Goal: Task Accomplishment & Management: Complete application form

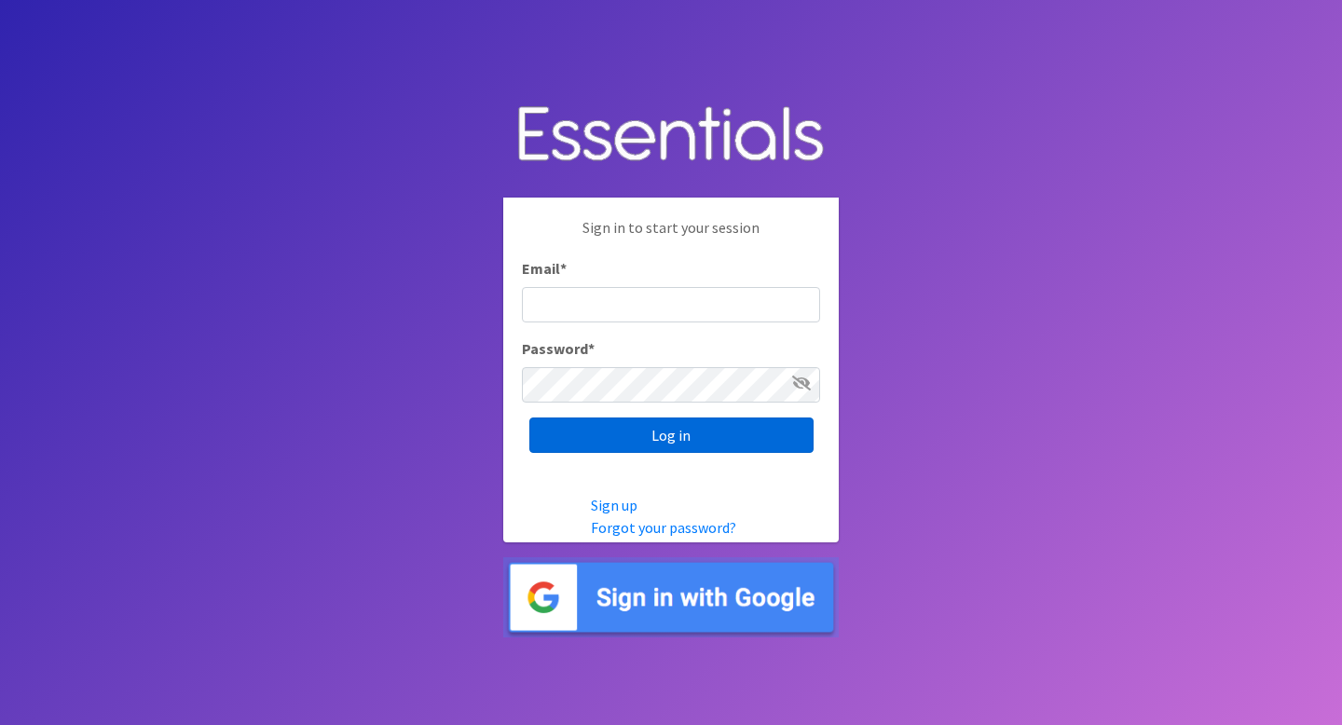
type input "[EMAIL_ADDRESS][DOMAIN_NAME]"
click at [642, 440] on input "Log in" at bounding box center [671, 435] width 284 height 35
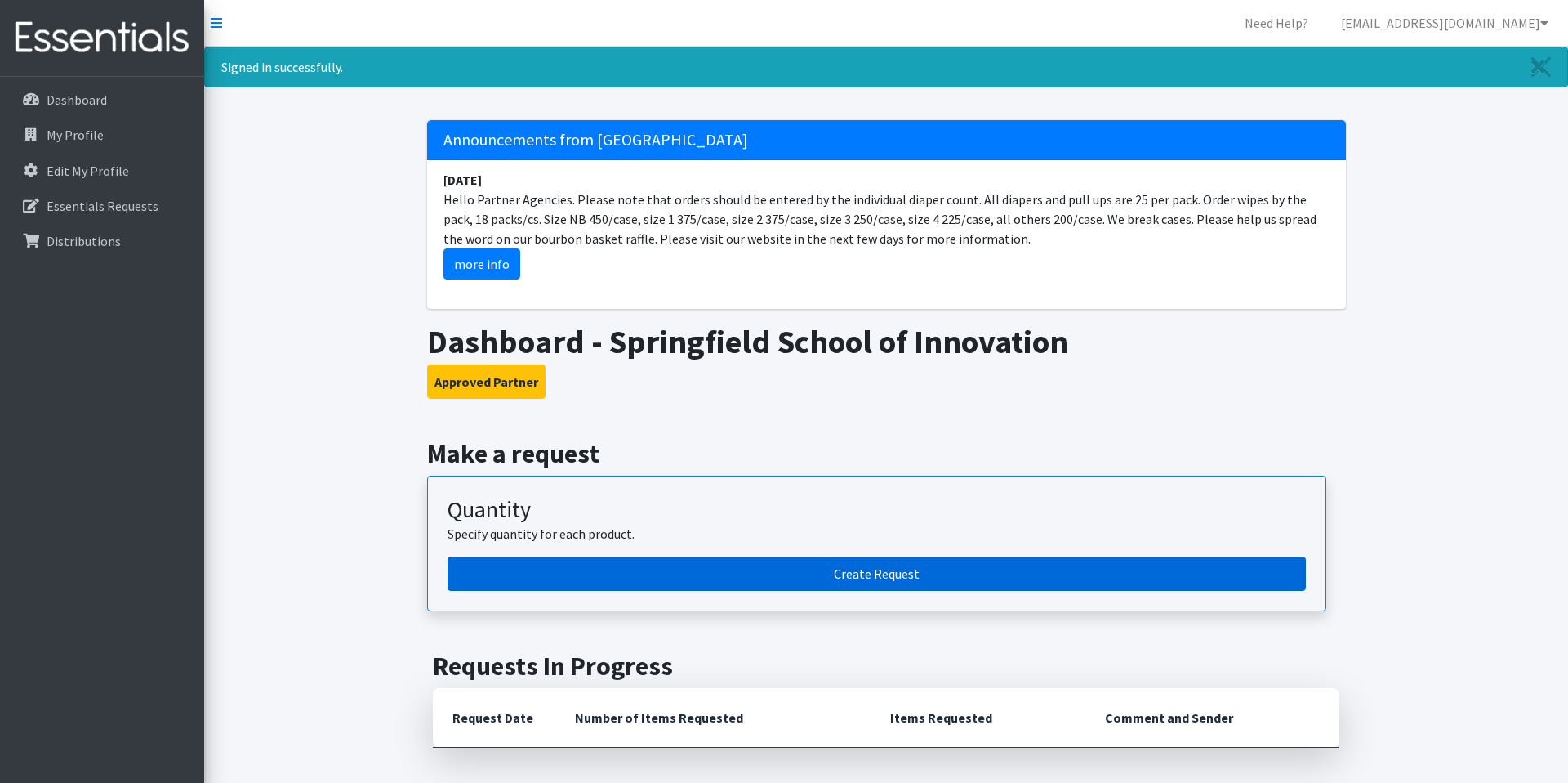
click at [840, 583] on link "Create Request" at bounding box center [877, 573] width 859 height 34
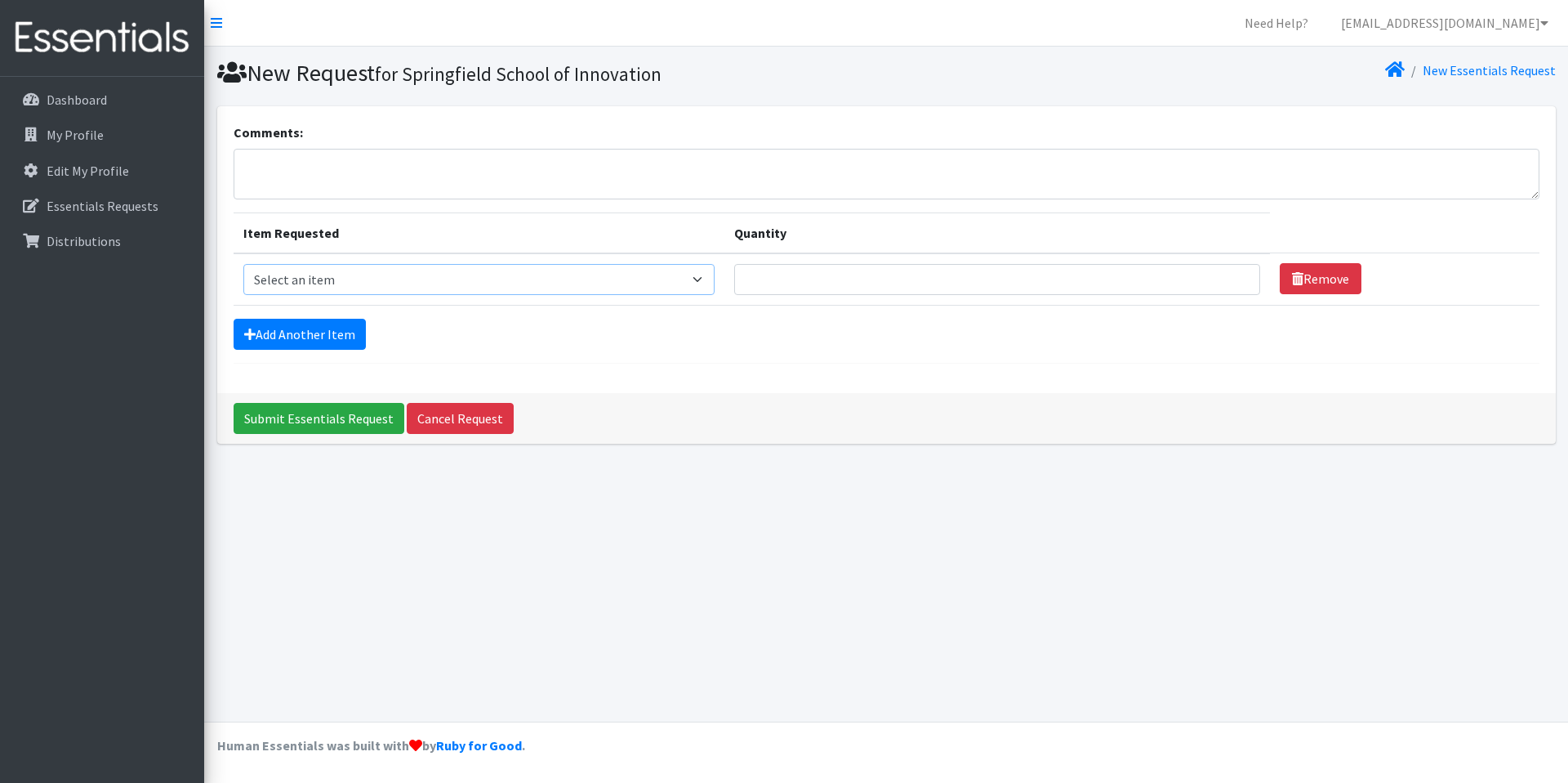
click at [600, 280] on select "Select an item 1 month period supply kit Kids (Newborn) Kids (Size 1) Kids (Siz…" at bounding box center [479, 279] width 472 height 31
select select "15056"
click at [244, 264] on select "Select an item 1 month period supply kit Kids (Newborn) Kids (Size 1) Kids (Siz…" at bounding box center [479, 279] width 472 height 31
click at [1068, 282] on input "Quantity" at bounding box center [997, 279] width 526 height 31
click at [1221, 278] on input "1" at bounding box center [997, 279] width 526 height 31
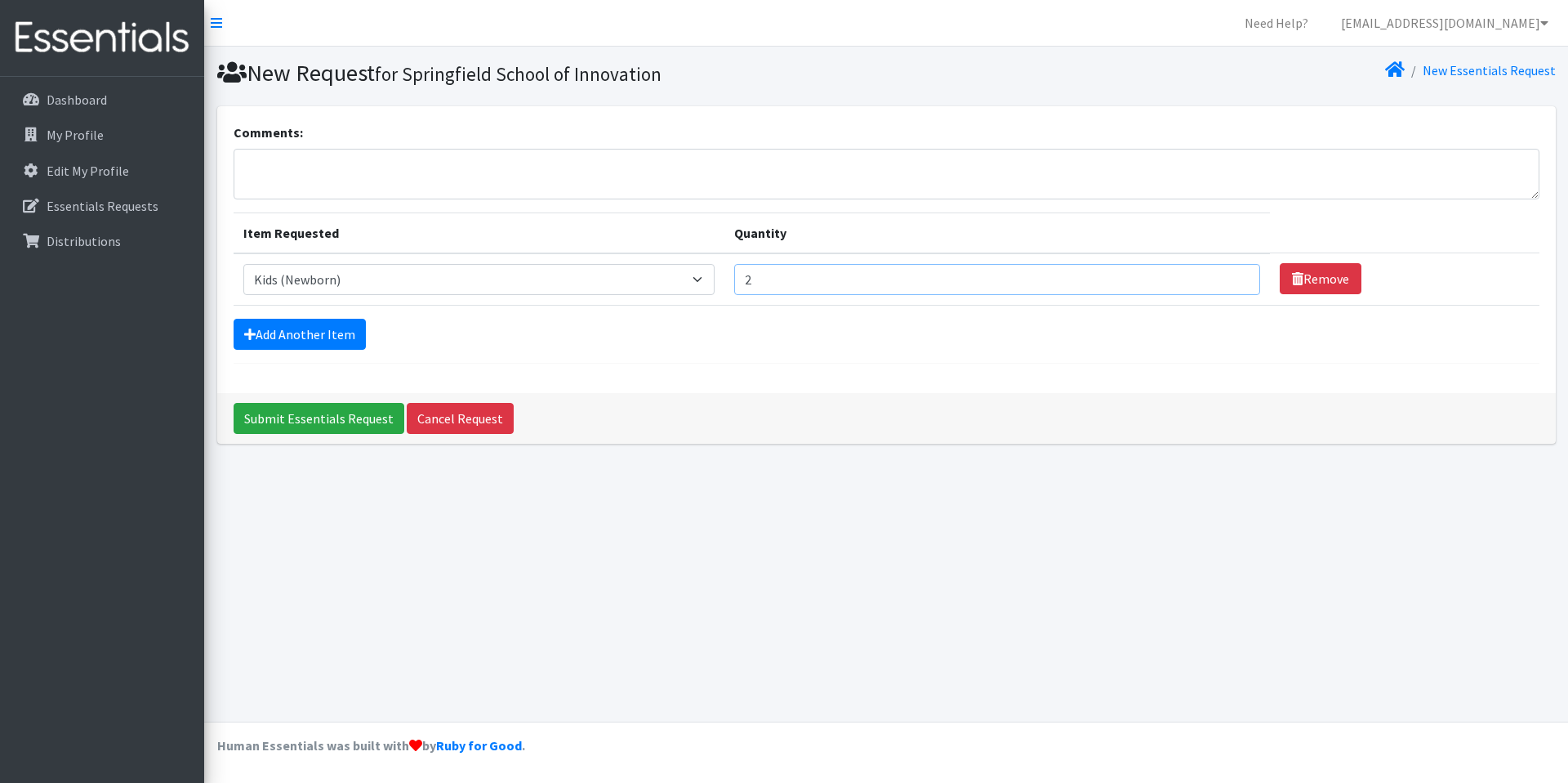
click at [1217, 277] on input "2" at bounding box center [997, 279] width 526 height 31
type input "3"
click at [1217, 277] on input "3" at bounding box center [997, 279] width 526 height 31
click at [318, 331] on link "Add Another Item" at bounding box center [300, 333] width 132 height 31
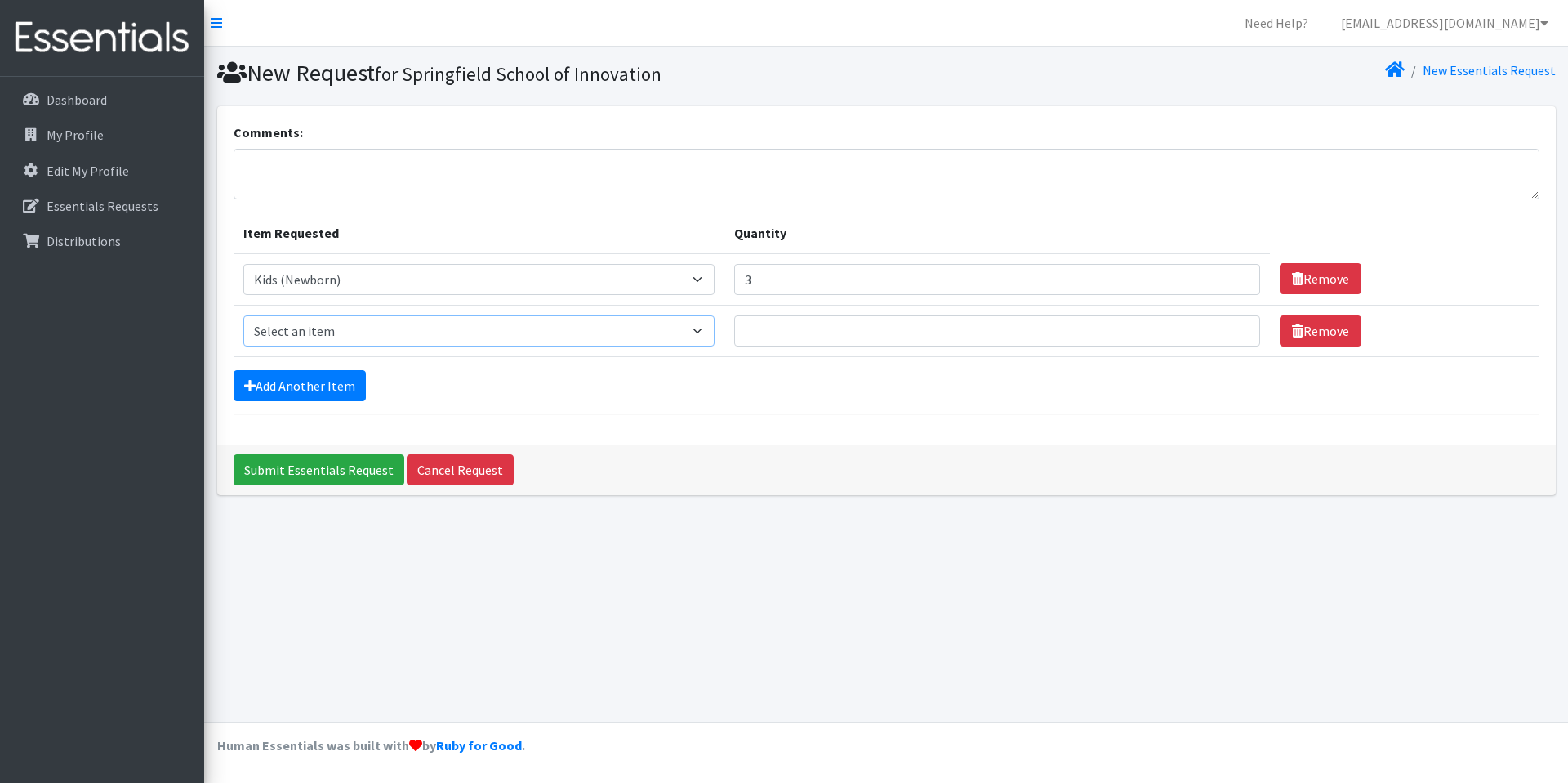
click at [425, 338] on select "Select an item 1 month period supply kit Kids (Newborn) Kids (Size 1) Kids (Siz…" at bounding box center [479, 331] width 472 height 31
select select "15041"
click at [244, 316] on select "Select an item 1 month period supply kit Kids (Newborn) Kids (Size 1) Kids (Siz…" at bounding box center [479, 331] width 472 height 31
click at [1217, 331] on input "1" at bounding box center [997, 331] width 526 height 31
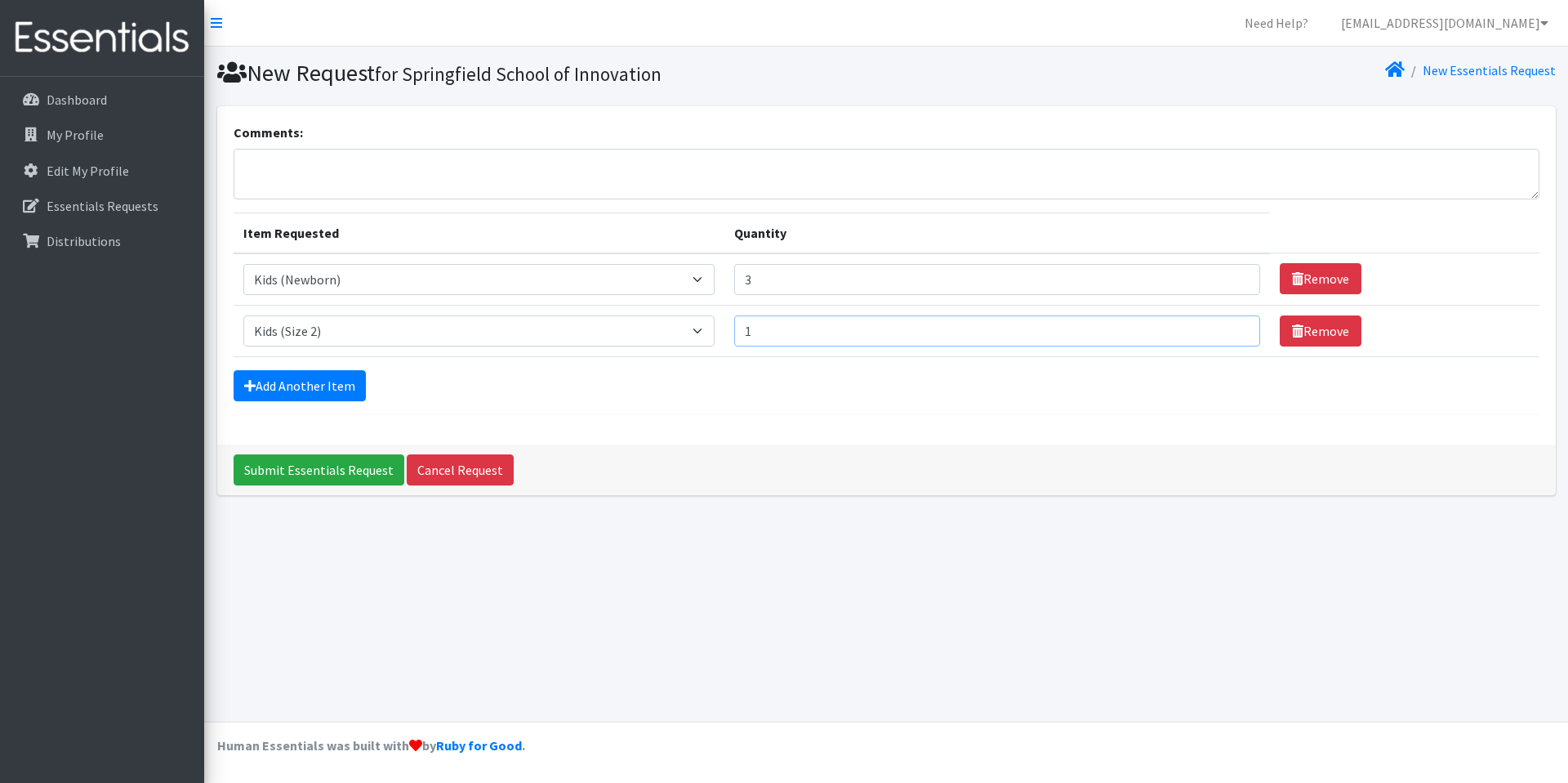
click at [1217, 331] on input "1" at bounding box center [997, 331] width 526 height 31
click at [1217, 326] on input "2" at bounding box center [997, 331] width 526 height 31
type input "3"
click at [1217, 326] on input "3" at bounding box center [997, 331] width 526 height 31
click at [354, 387] on link "Add Another Item" at bounding box center [300, 385] width 132 height 31
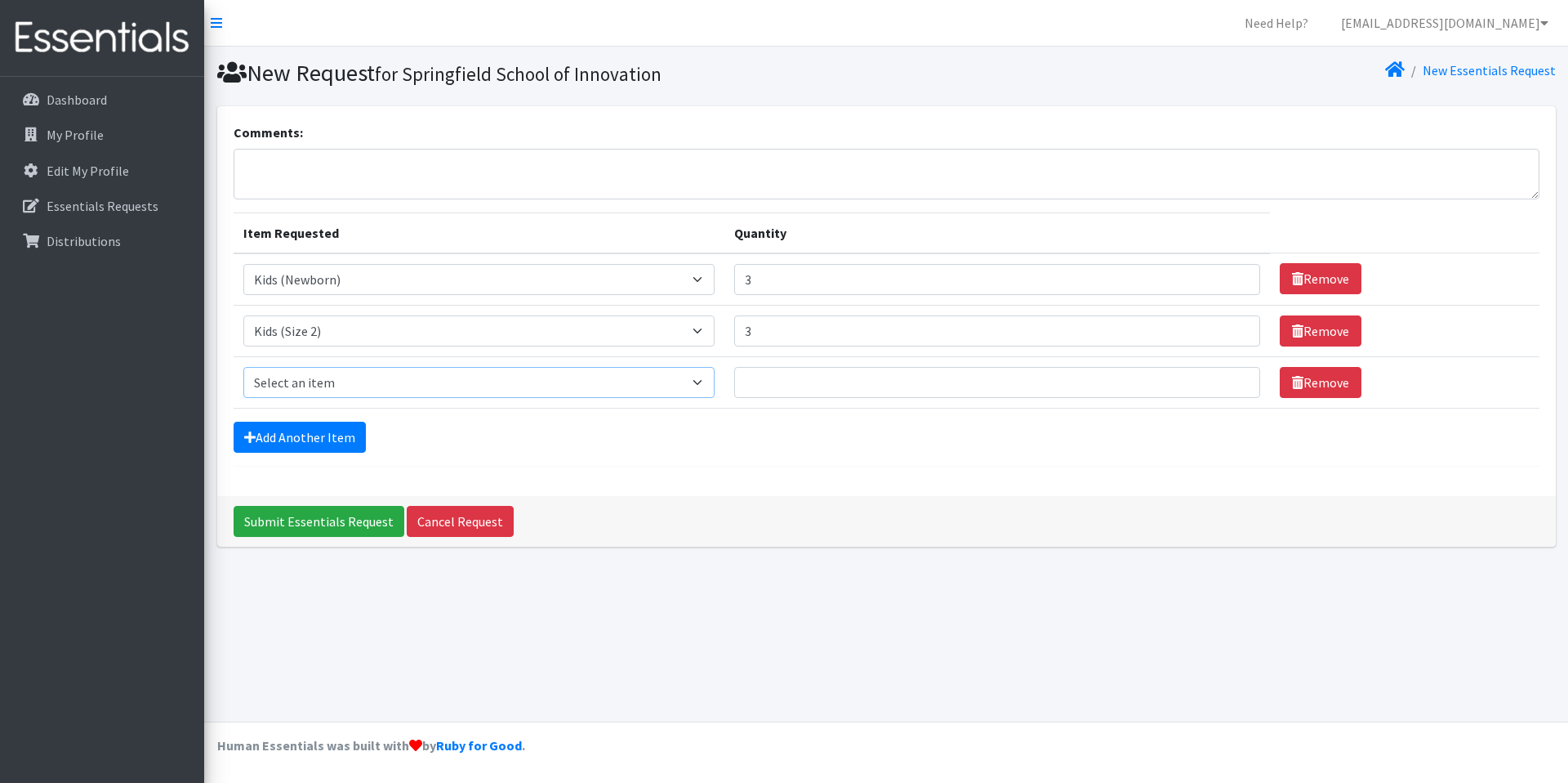
click at [351, 388] on select "Select an item 1 month period supply kit Kids (Newborn) Kids (Size 1) Kids (Siz…" at bounding box center [479, 381] width 472 height 31
select select "15069"
click at [244, 367] on select "Select an item 1 month period supply kit Kids (Newborn) Kids (Size 1) Kids (Siz…" at bounding box center [479, 381] width 472 height 31
click at [1195, 388] on input "Quantity" at bounding box center [997, 381] width 526 height 31
click at [1216, 379] on input "1" at bounding box center [997, 381] width 526 height 31
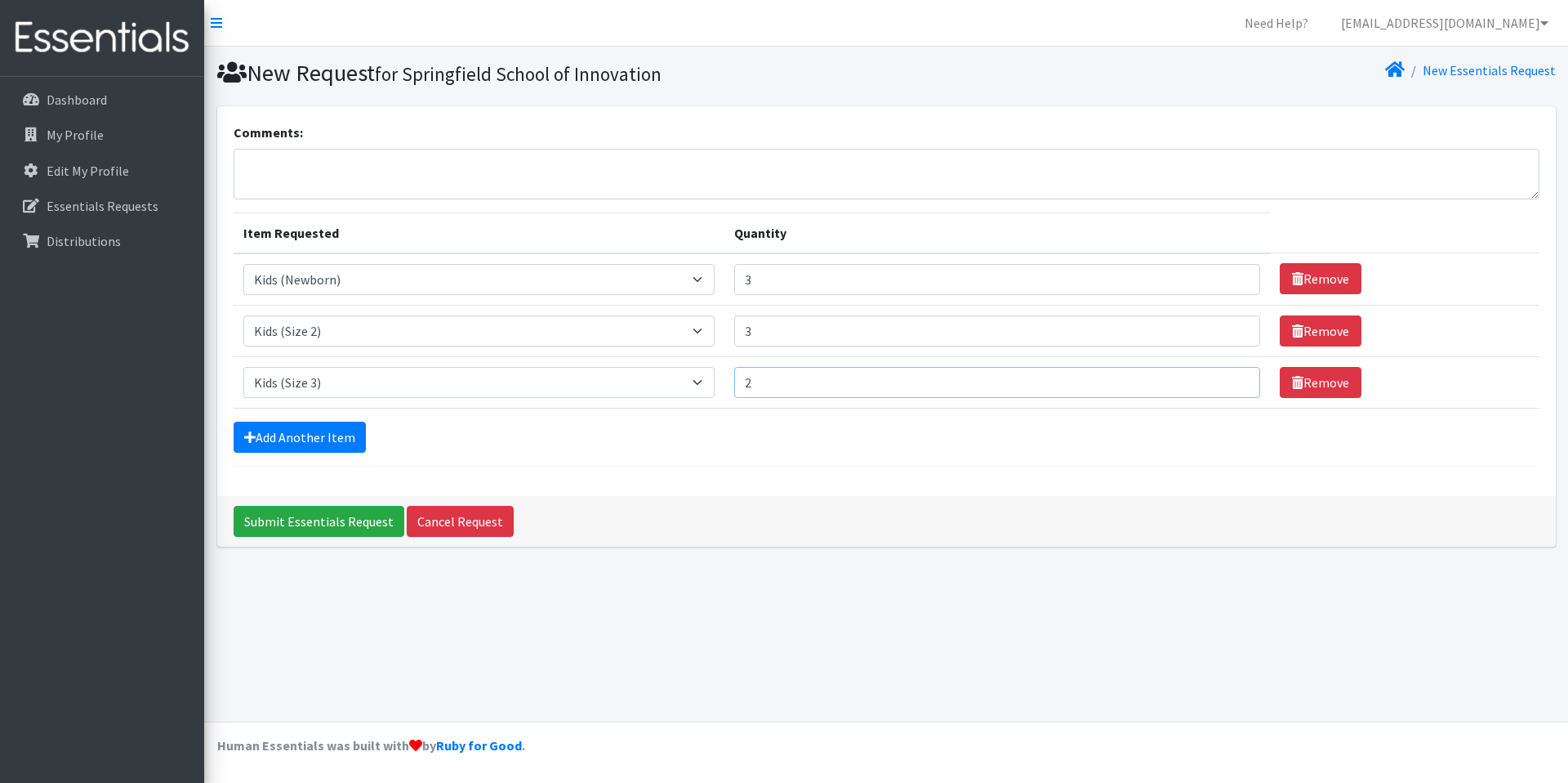
click at [1216, 379] on input "2" at bounding box center [997, 381] width 526 height 31
click at [1216, 379] on input "3" at bounding box center [997, 381] width 526 height 31
type input "4"
click at [1216, 379] on input "4" at bounding box center [997, 381] width 526 height 31
click at [315, 444] on link "Add Another Item" at bounding box center [300, 437] width 132 height 31
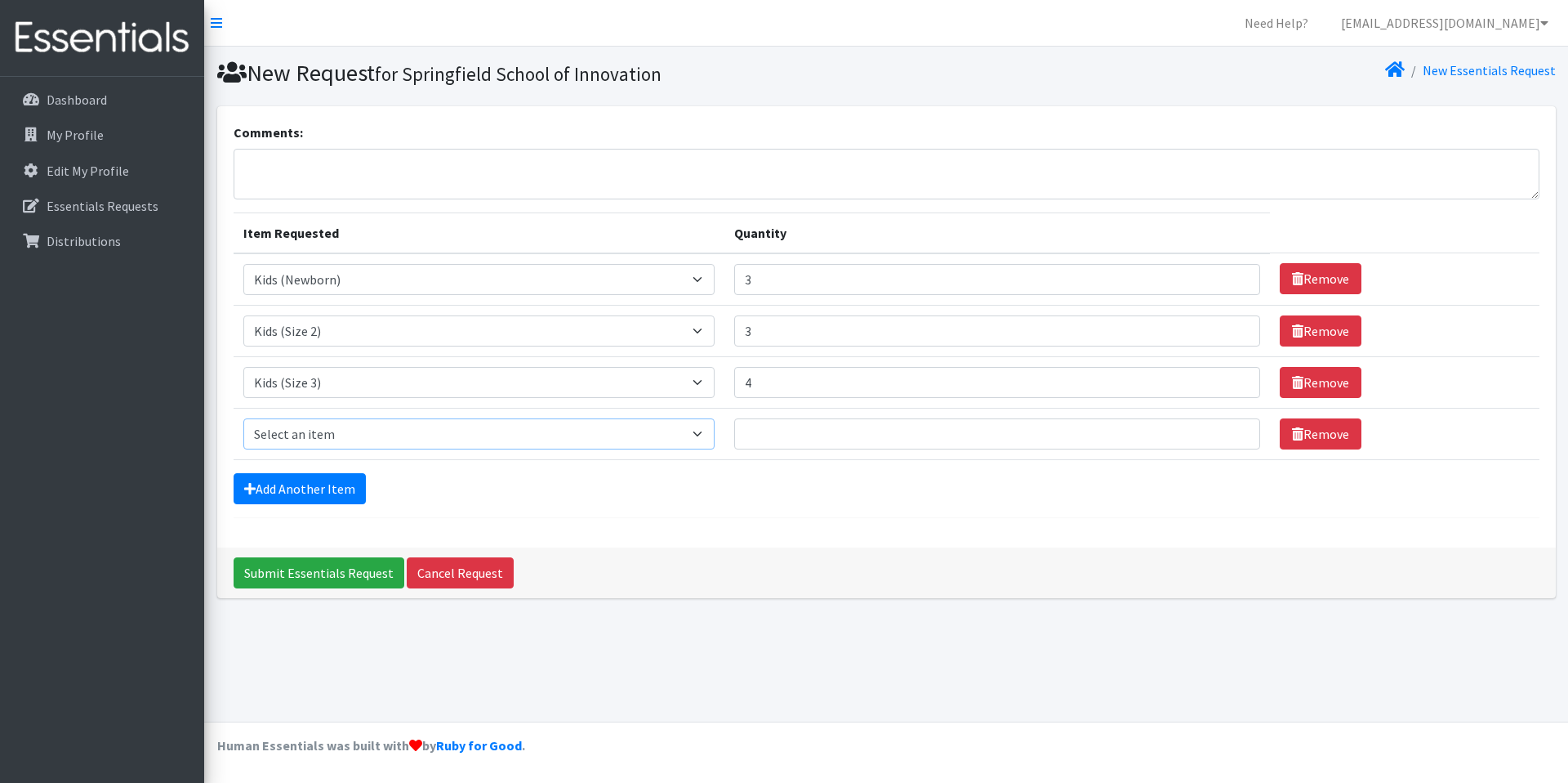
click at [315, 438] on select "Select an item 1 month period supply kit Kids (Newborn) Kids (Size 1) Kids (Siz…" at bounding box center [479, 433] width 472 height 31
select select "15038"
click at [244, 418] on select "Select an item 1 month period supply kit Kids (Newborn) Kids (Size 1) Kids (Siz…" at bounding box center [479, 433] width 472 height 31
click at [1209, 430] on input "Quantity" at bounding box center [997, 433] width 526 height 31
click at [1219, 431] on input "1" at bounding box center [997, 433] width 526 height 31
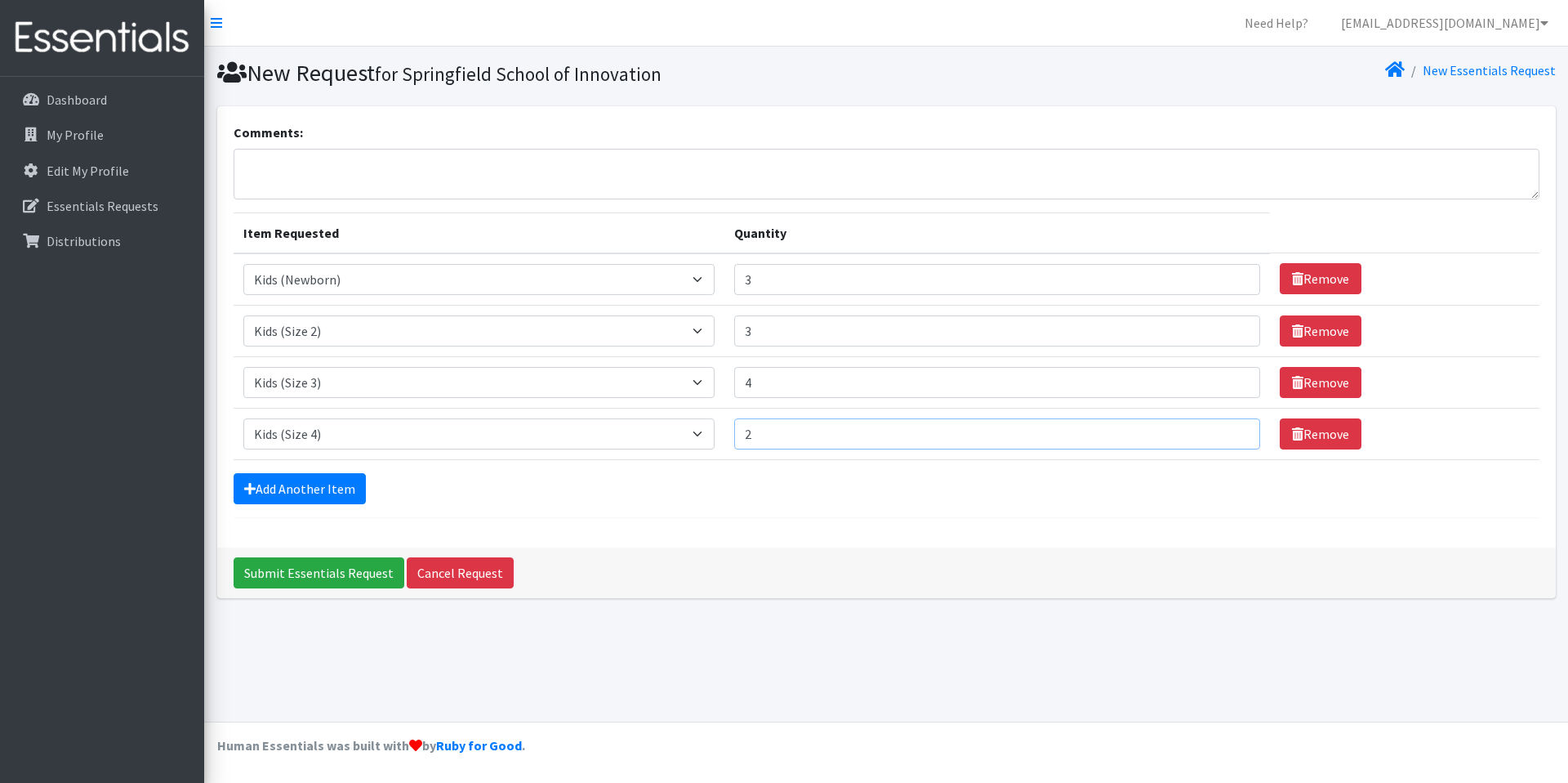
click at [1219, 431] on input "2" at bounding box center [997, 433] width 526 height 31
click at [1219, 431] on input "3" at bounding box center [997, 433] width 526 height 31
type input "4"
click at [1219, 431] on input "4" at bounding box center [997, 433] width 526 height 31
click at [341, 485] on link "Add Another Item" at bounding box center [300, 488] width 132 height 31
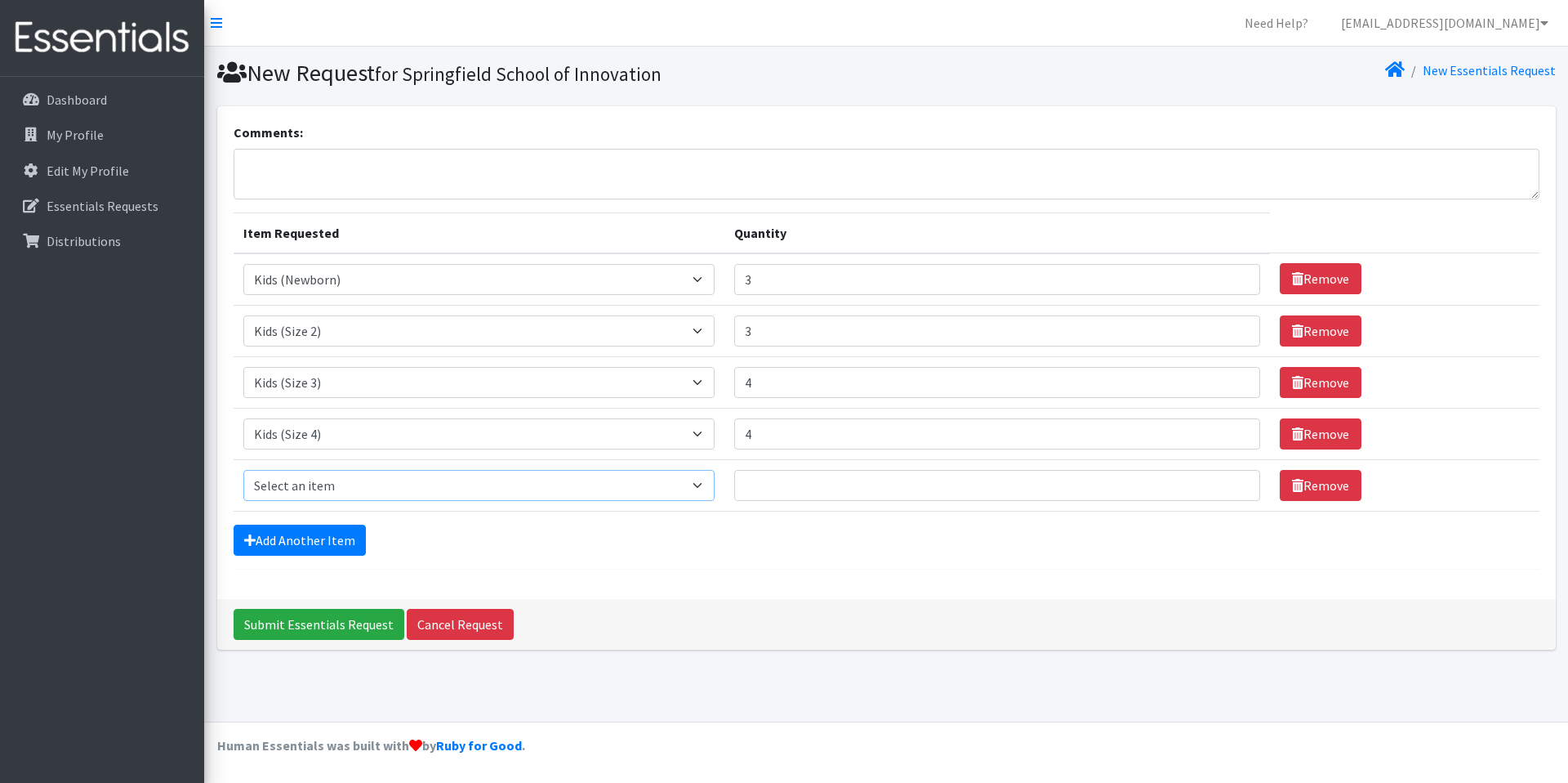
click at [338, 482] on select "Select an item 1 month period supply kit Kids (Newborn) Kids (Size 1) Kids (Siz…" at bounding box center [479, 485] width 472 height 31
select select "15044"
click at [244, 470] on select "Select an item 1 month period supply kit Kids (Newborn) Kids (Size 1) Kids (Siz…" at bounding box center [479, 485] width 472 height 31
click at [1215, 486] on input "1" at bounding box center [997, 485] width 526 height 31
click at [1216, 481] on input "2" at bounding box center [997, 485] width 526 height 31
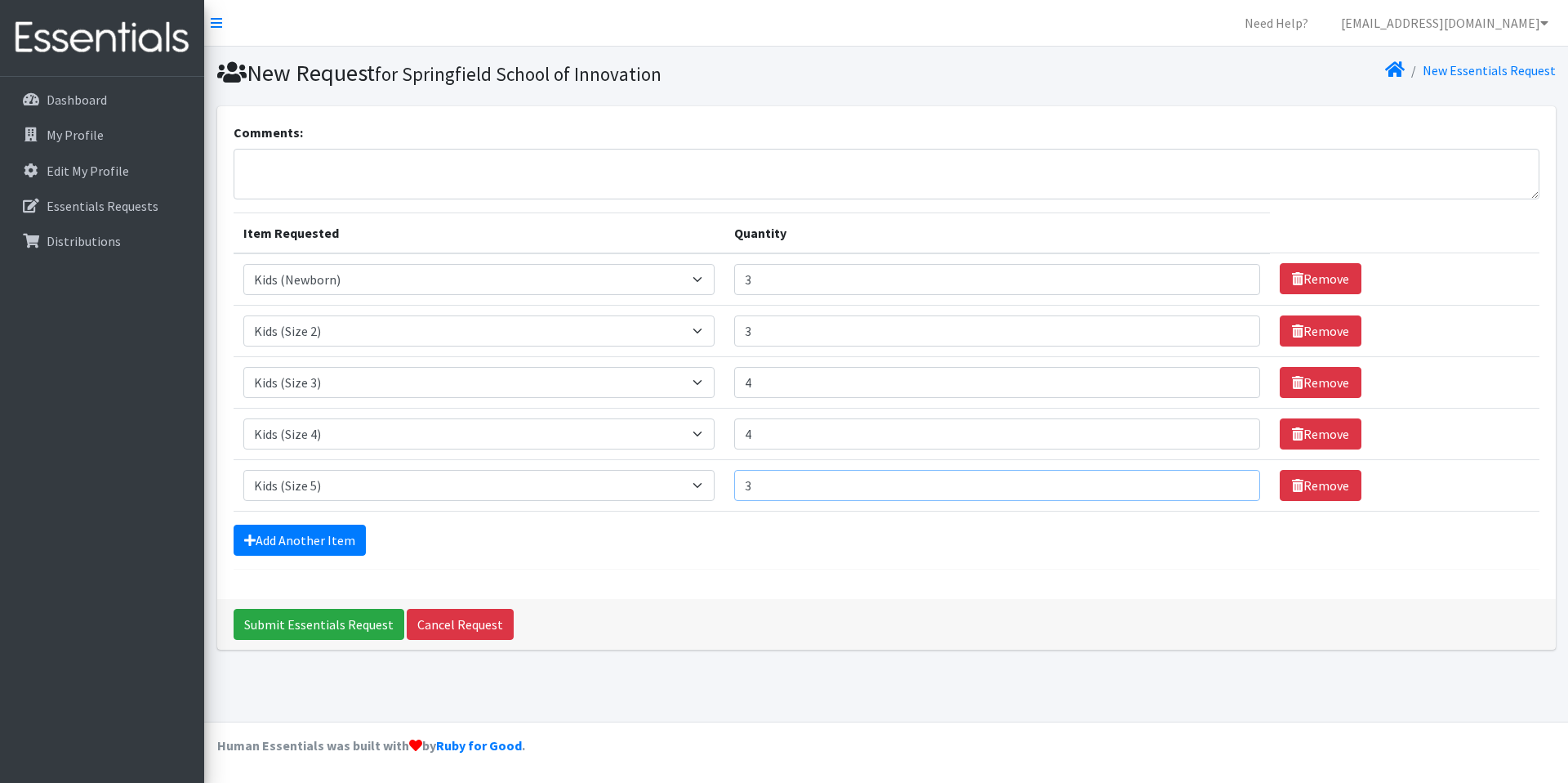
click at [1216, 481] on input "3" at bounding box center [997, 485] width 526 height 31
type input "4"
click at [1216, 481] on input "4" at bounding box center [997, 485] width 526 height 31
click at [310, 530] on link "Add Another Item" at bounding box center [300, 539] width 132 height 31
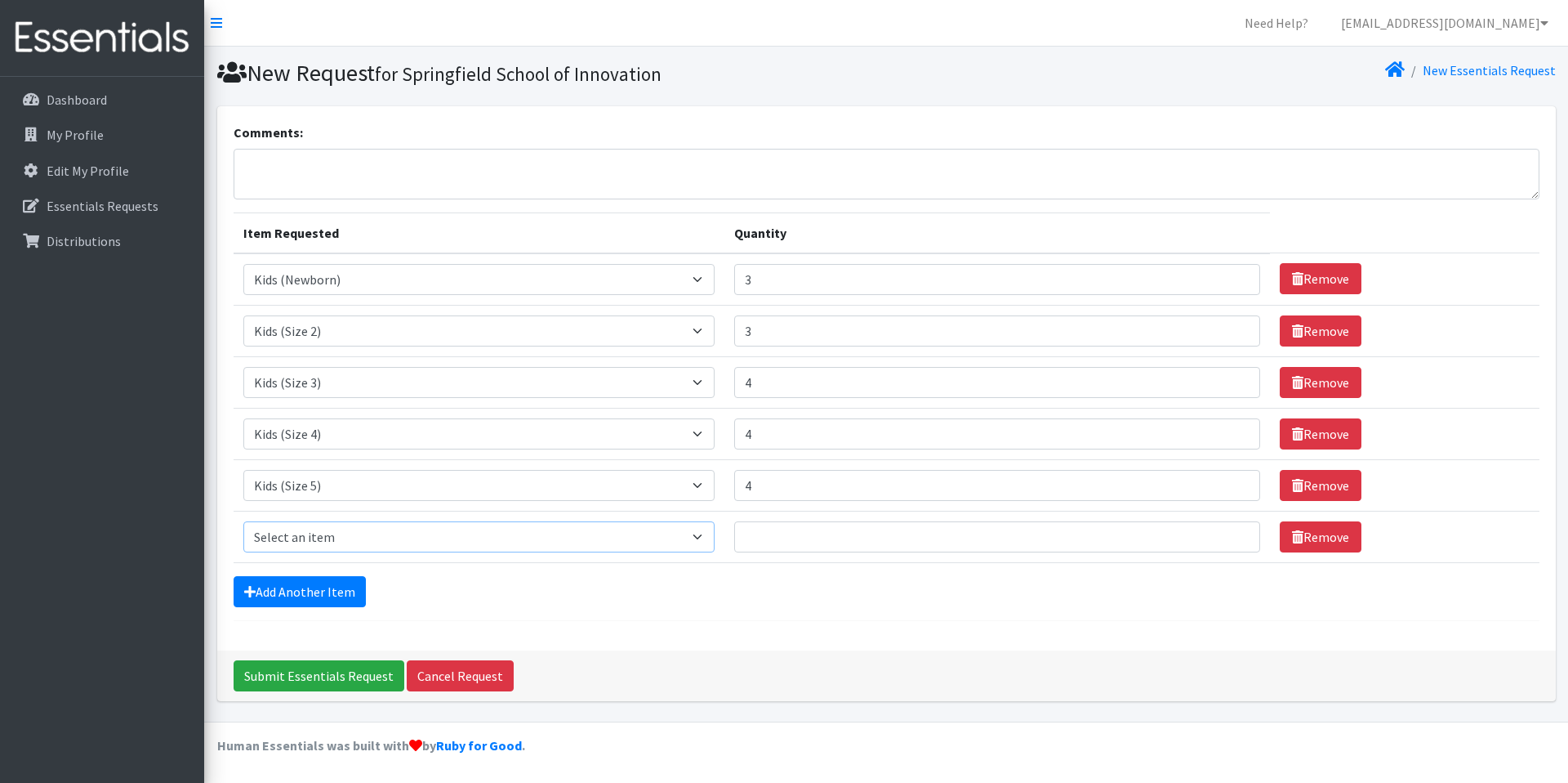
click at [310, 540] on select "Select an item 1 month period supply kit Kids (Newborn) Kids (Size 1) Kids (Siz…" at bounding box center [479, 537] width 472 height 31
select select "15071"
click at [244, 522] on select "Select an item 1 month period supply kit Kids (Newborn) Kids (Size 1) Kids (Siz…" at bounding box center [479, 537] width 472 height 31
click at [1216, 536] on input "1" at bounding box center [997, 537] width 526 height 31
click at [1216, 536] on input "2" at bounding box center [997, 537] width 526 height 31
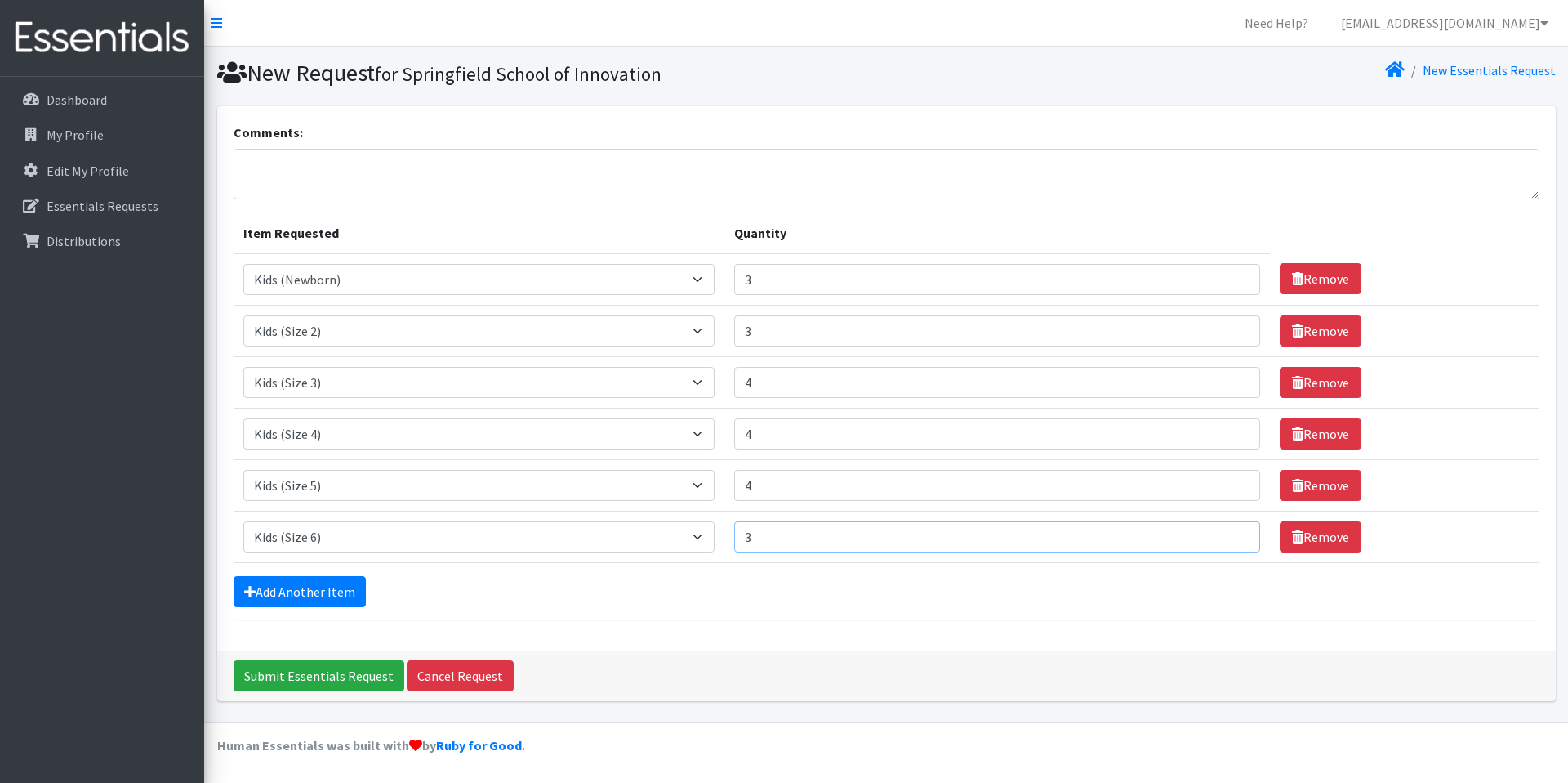
click at [1216, 536] on input "3" at bounding box center [997, 537] width 526 height 31
type input "4"
click at [1216, 536] on input "4" at bounding box center [997, 537] width 526 height 31
click at [316, 591] on link "Add Another Item" at bounding box center [300, 591] width 132 height 31
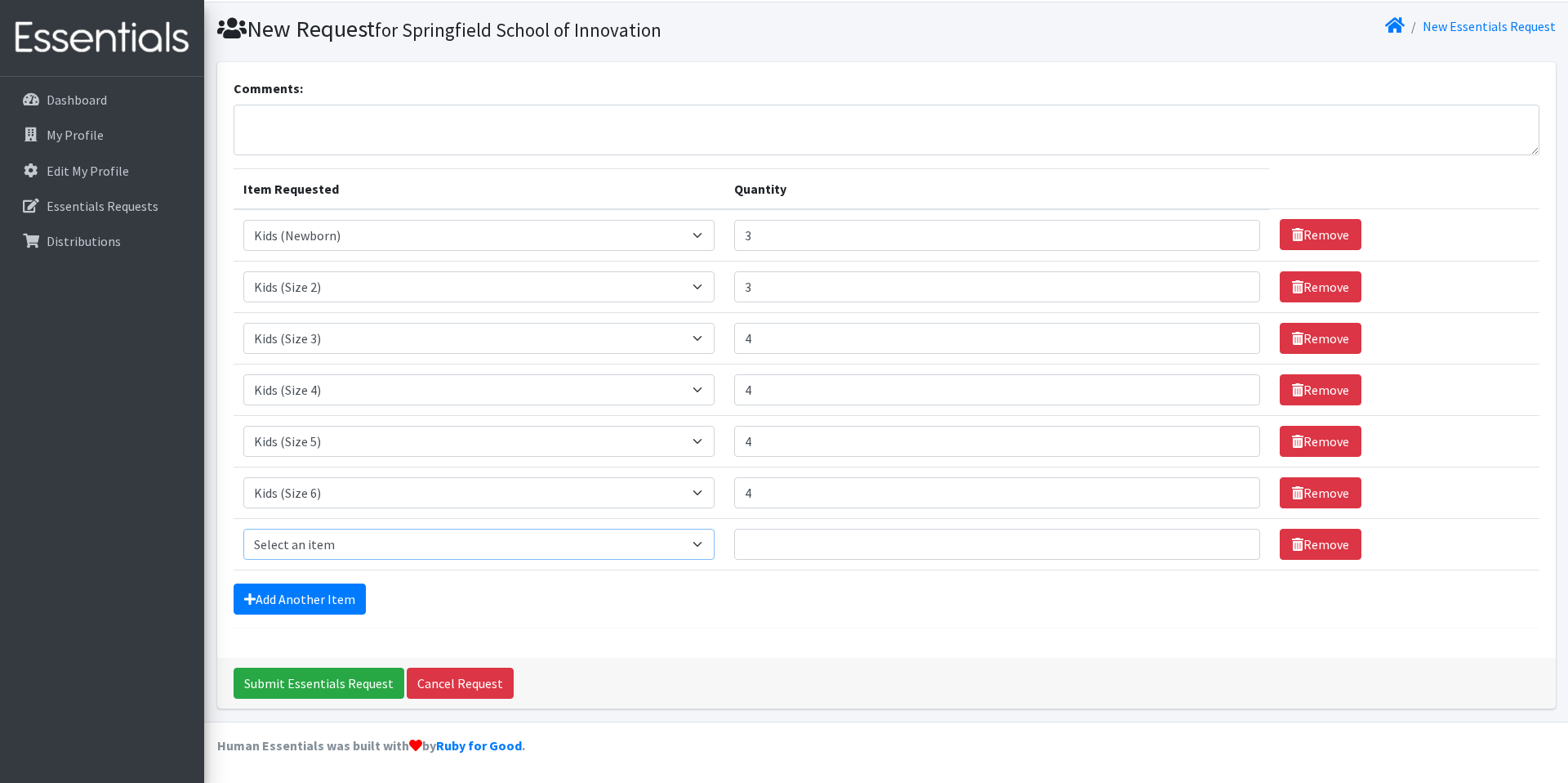
click at [388, 551] on select "Select an item 1 month period supply kit Kids (Newborn) Kids (Size 1) Kids (Siz…" at bounding box center [479, 544] width 472 height 31
select select "15045"
click at [244, 529] on select "Select an item 1 month period supply kit Kids (Newborn) Kids (Size 1) Kids (Siz…" at bounding box center [479, 544] width 472 height 31
click at [1213, 549] on input "1" at bounding box center [997, 544] width 526 height 31
click at [1210, 543] on input "2" at bounding box center [997, 544] width 526 height 31
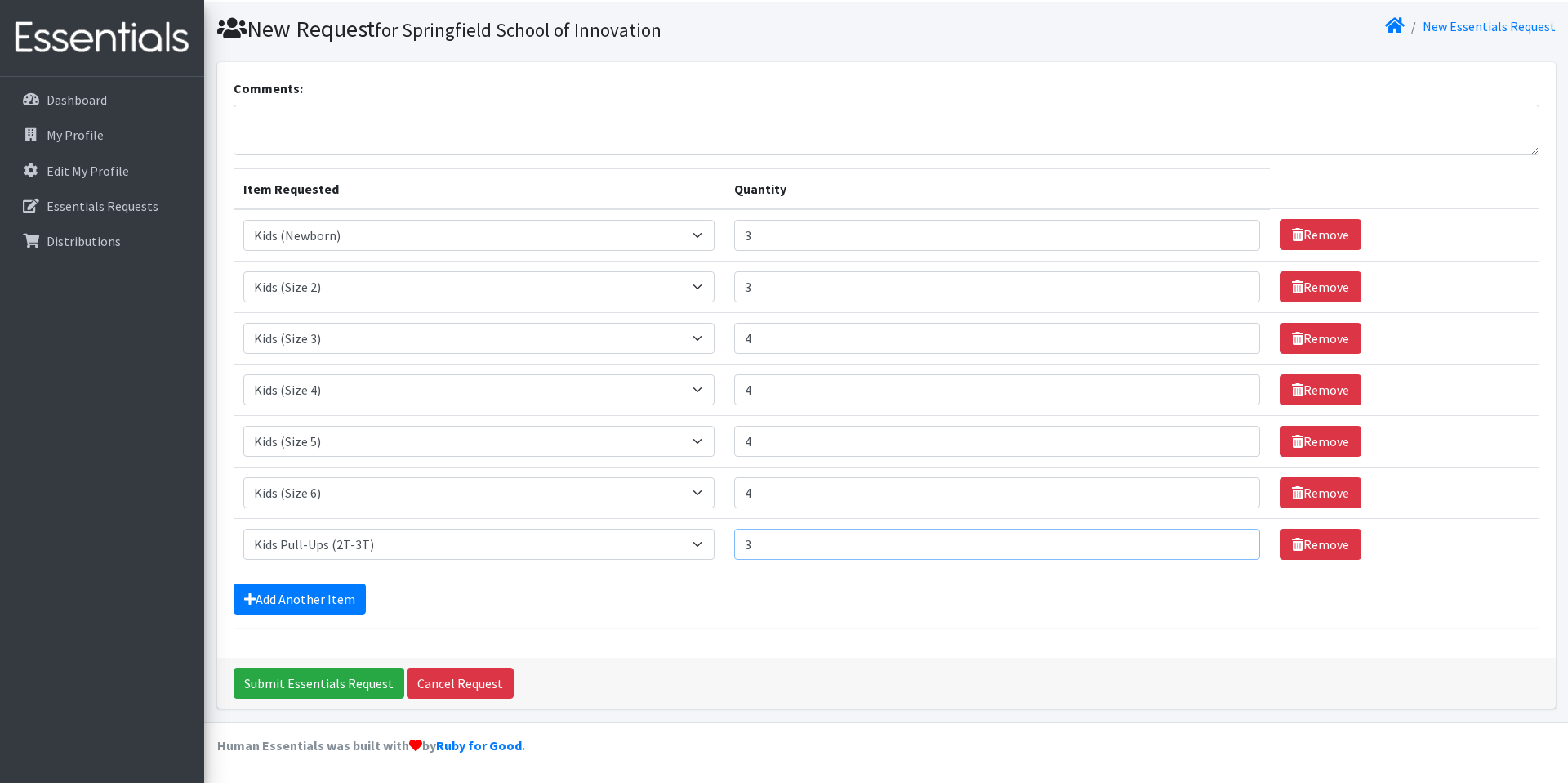
click at [1210, 543] on input "3" at bounding box center [997, 544] width 526 height 31
click at [1210, 543] on input "4" at bounding box center [997, 544] width 526 height 31
click at [1210, 543] on input "5" at bounding box center [997, 544] width 526 height 31
type input "4"
click at [1217, 552] on input "4" at bounding box center [997, 544] width 526 height 31
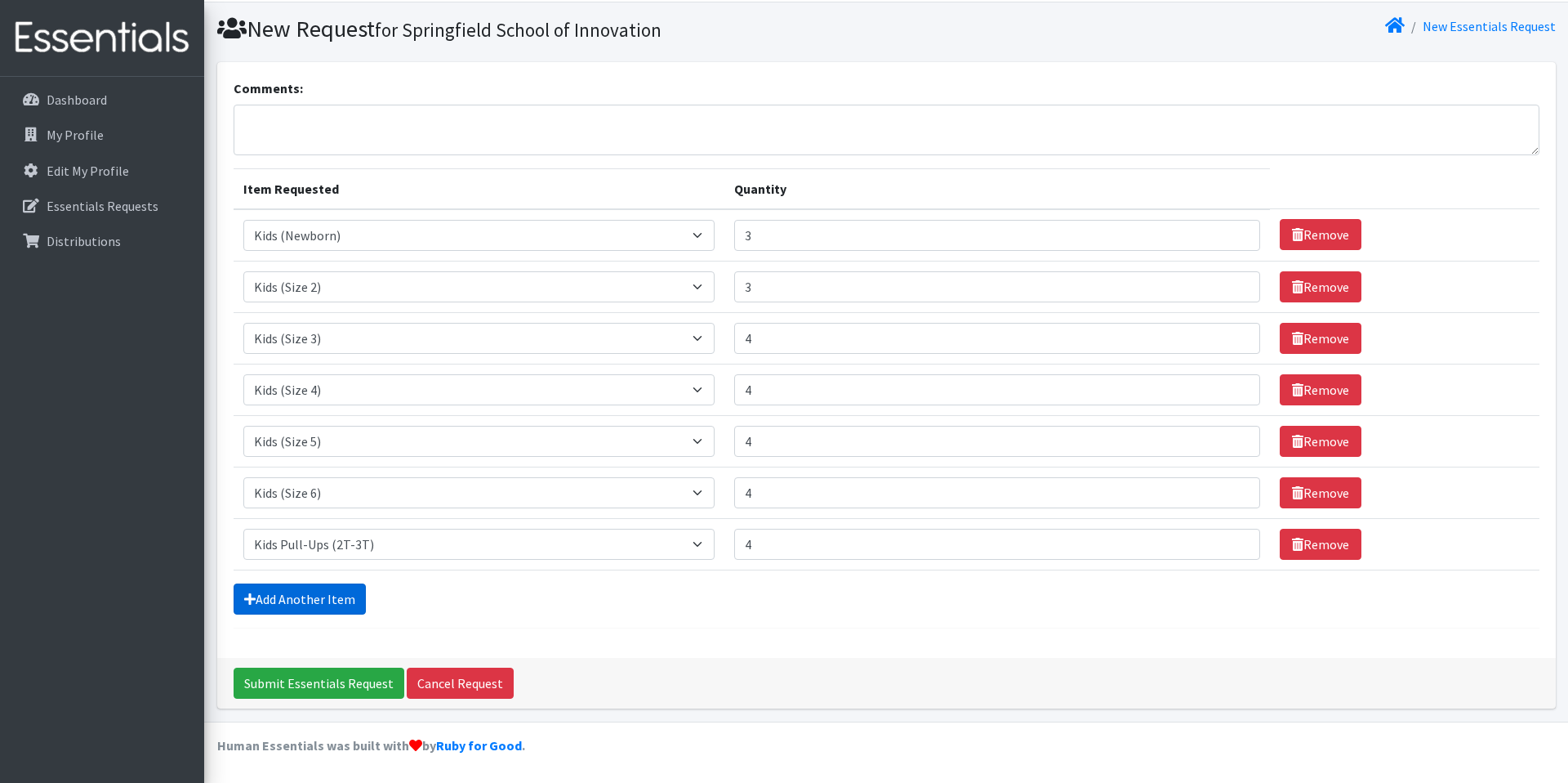
click at [326, 594] on link "Add Another Item" at bounding box center [300, 598] width 132 height 31
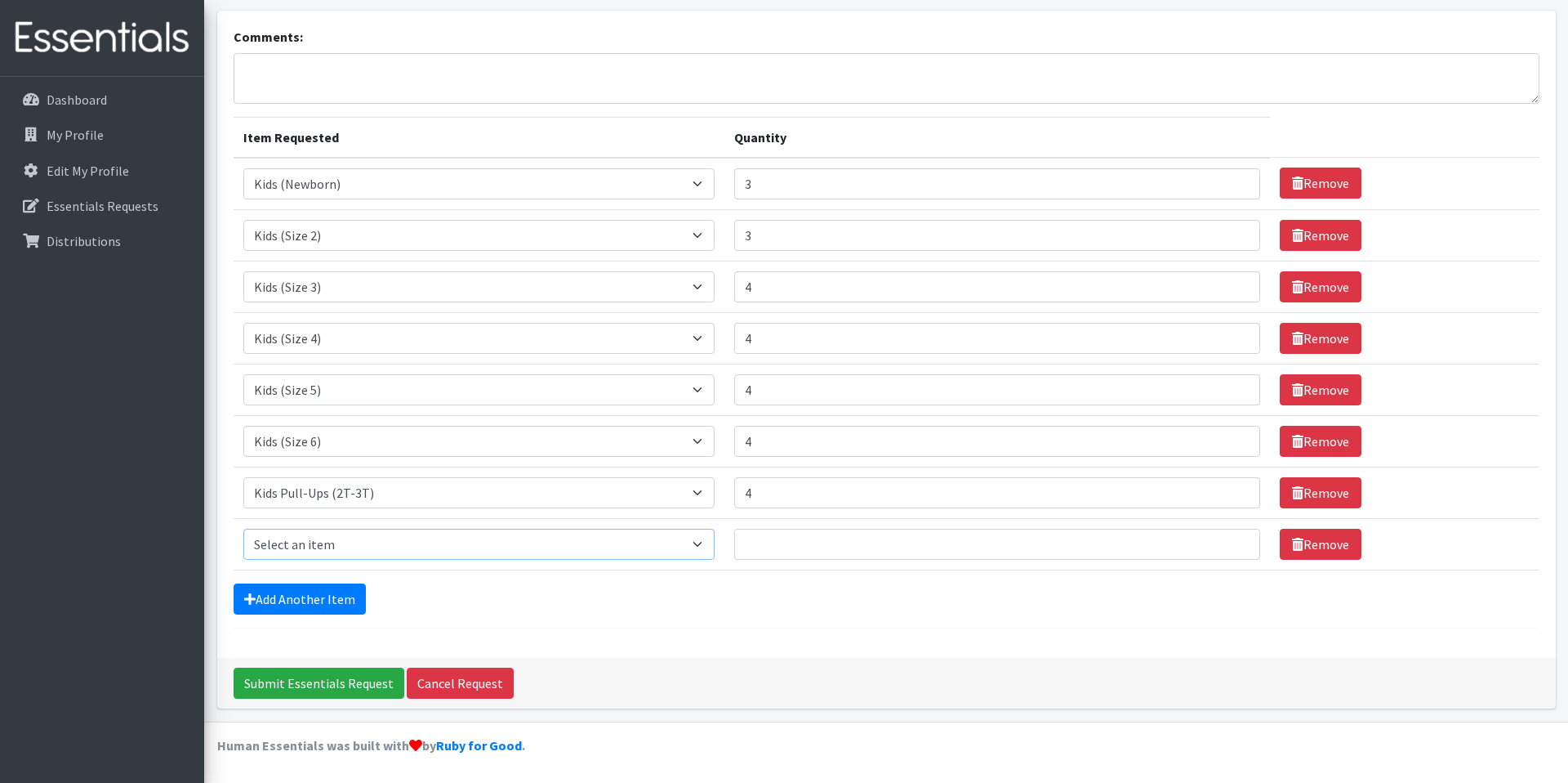
click at [355, 552] on select "Select an item 1 month period supply kit Kids (Newborn) Kids (Size 1) Kids (Siz…" at bounding box center [479, 544] width 472 height 31
select select "15040"
click at [244, 529] on select "Select an item 1 month period supply kit Kids (Newborn) Kids (Size 1) Kids (Siz…" at bounding box center [479, 544] width 472 height 31
click at [1216, 539] on input "1" at bounding box center [997, 544] width 526 height 31
click at [1216, 539] on input "2" at bounding box center [997, 544] width 526 height 31
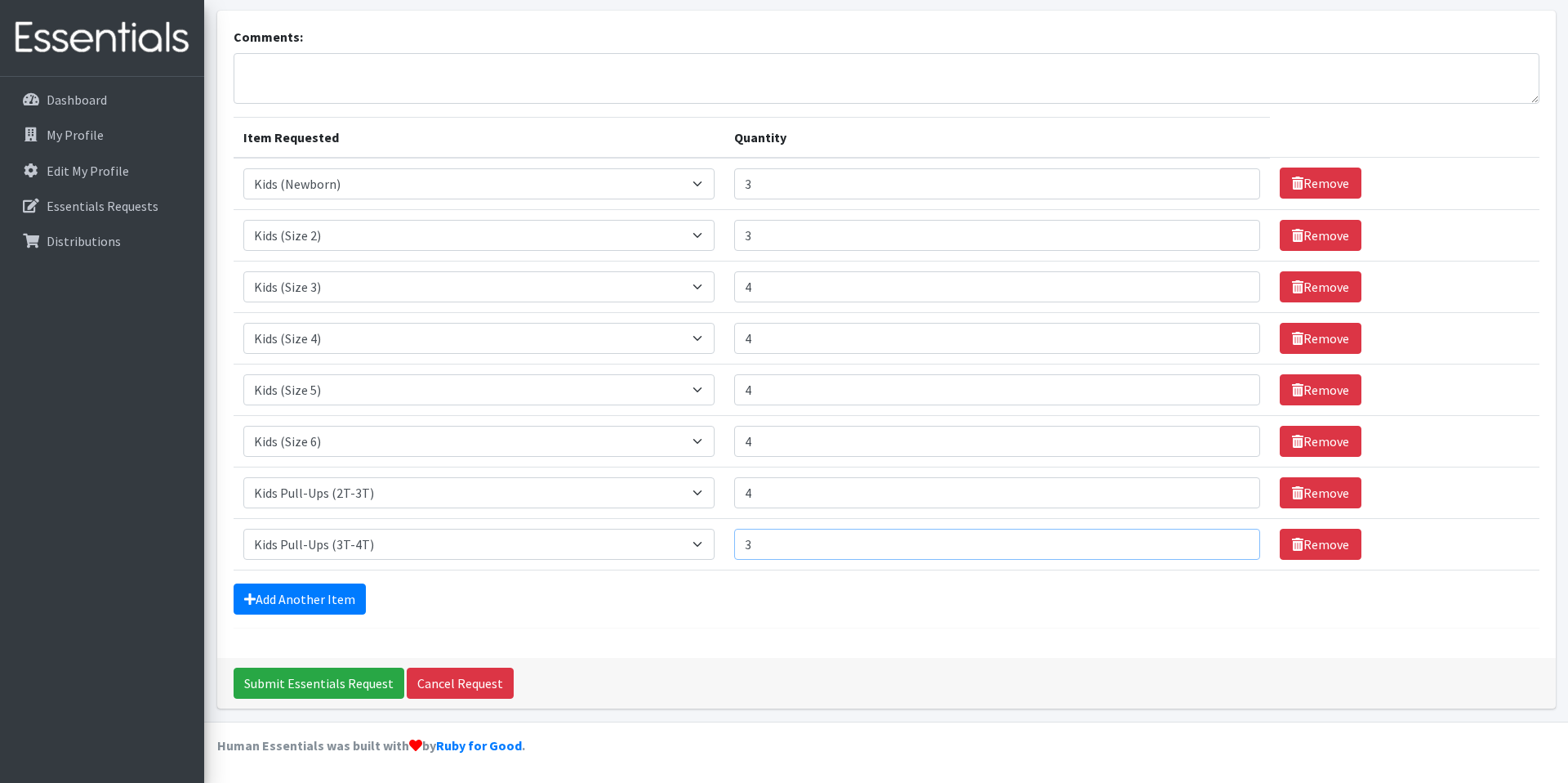
click at [1216, 539] on input "3" at bounding box center [997, 544] width 526 height 31
type input "4"
click at [1216, 539] on input "4" at bounding box center [997, 544] width 526 height 31
click at [327, 598] on link "Add Another Item" at bounding box center [300, 598] width 132 height 31
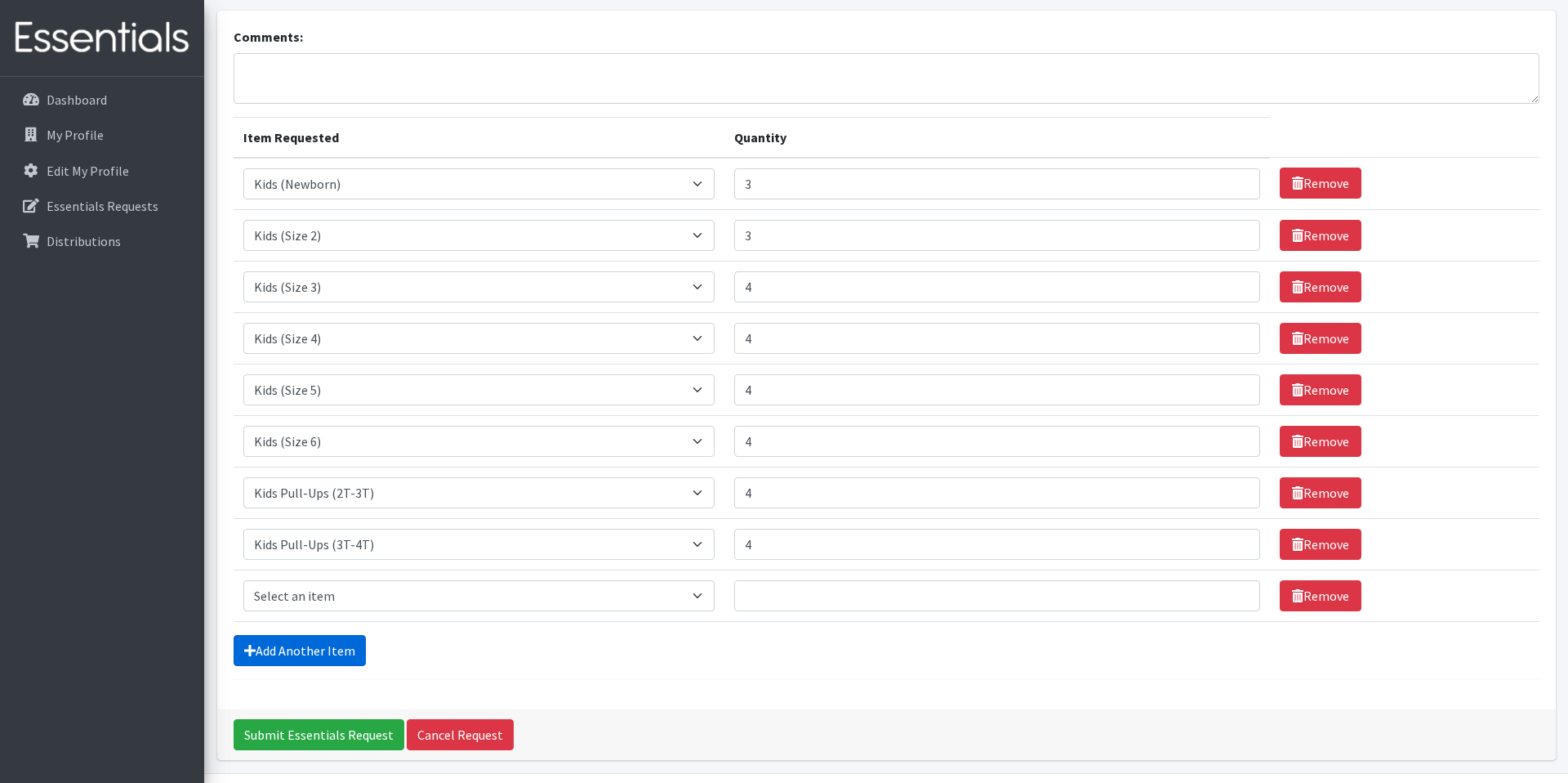
scroll to position [147, 0]
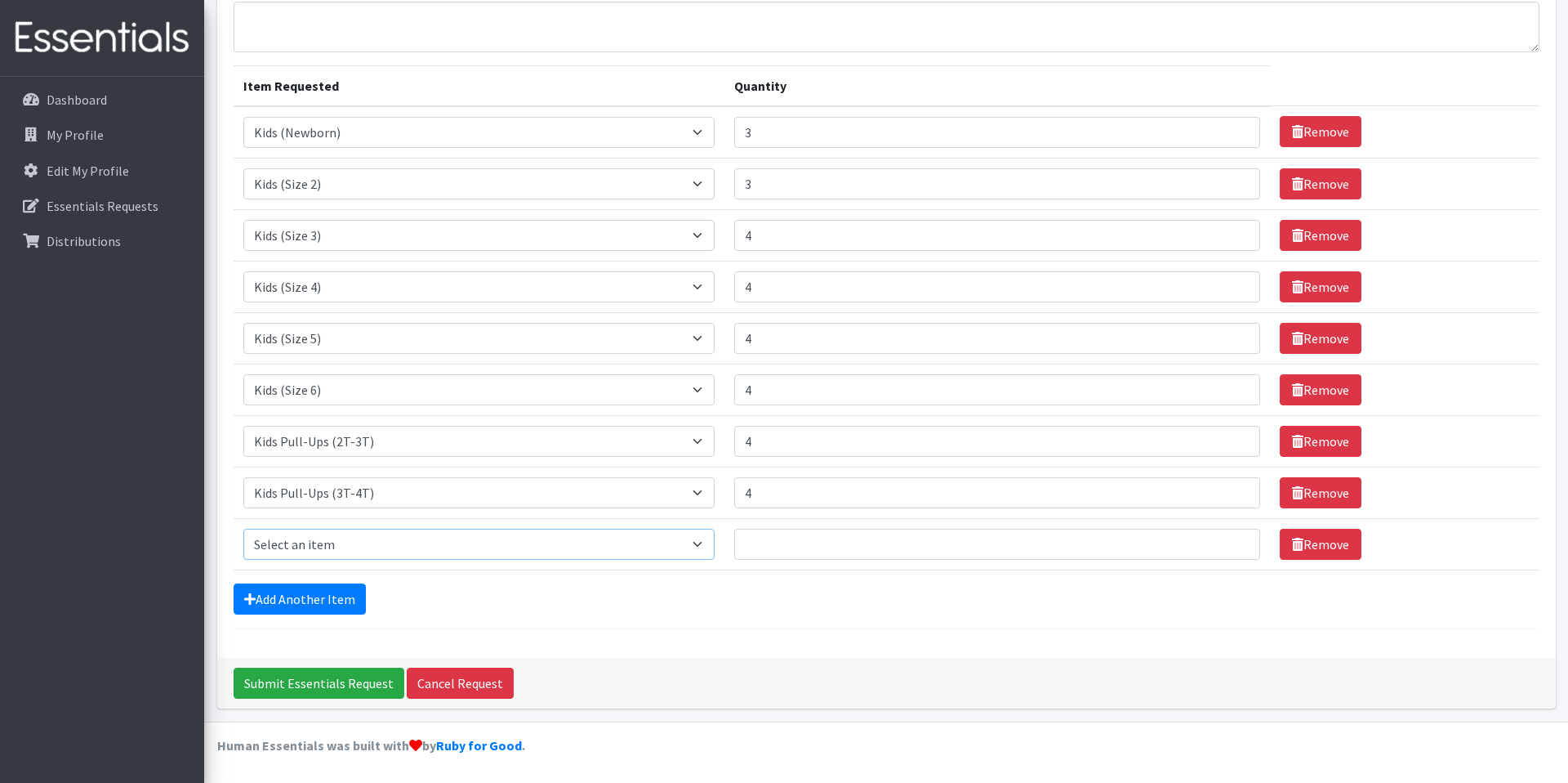
click at [495, 545] on select "Select an item 1 month period supply kit Kids (Newborn) Kids (Size 1) Kids (Siz…" at bounding box center [479, 544] width 472 height 31
select select "15074"
click at [244, 529] on select "Select an item 1 month period supply kit Kids (Newborn) Kids (Size 1) Kids (Siz…" at bounding box center [479, 544] width 472 height 31
click at [1213, 547] on input "1" at bounding box center [997, 544] width 526 height 31
click at [1215, 541] on input "2" at bounding box center [997, 544] width 526 height 31
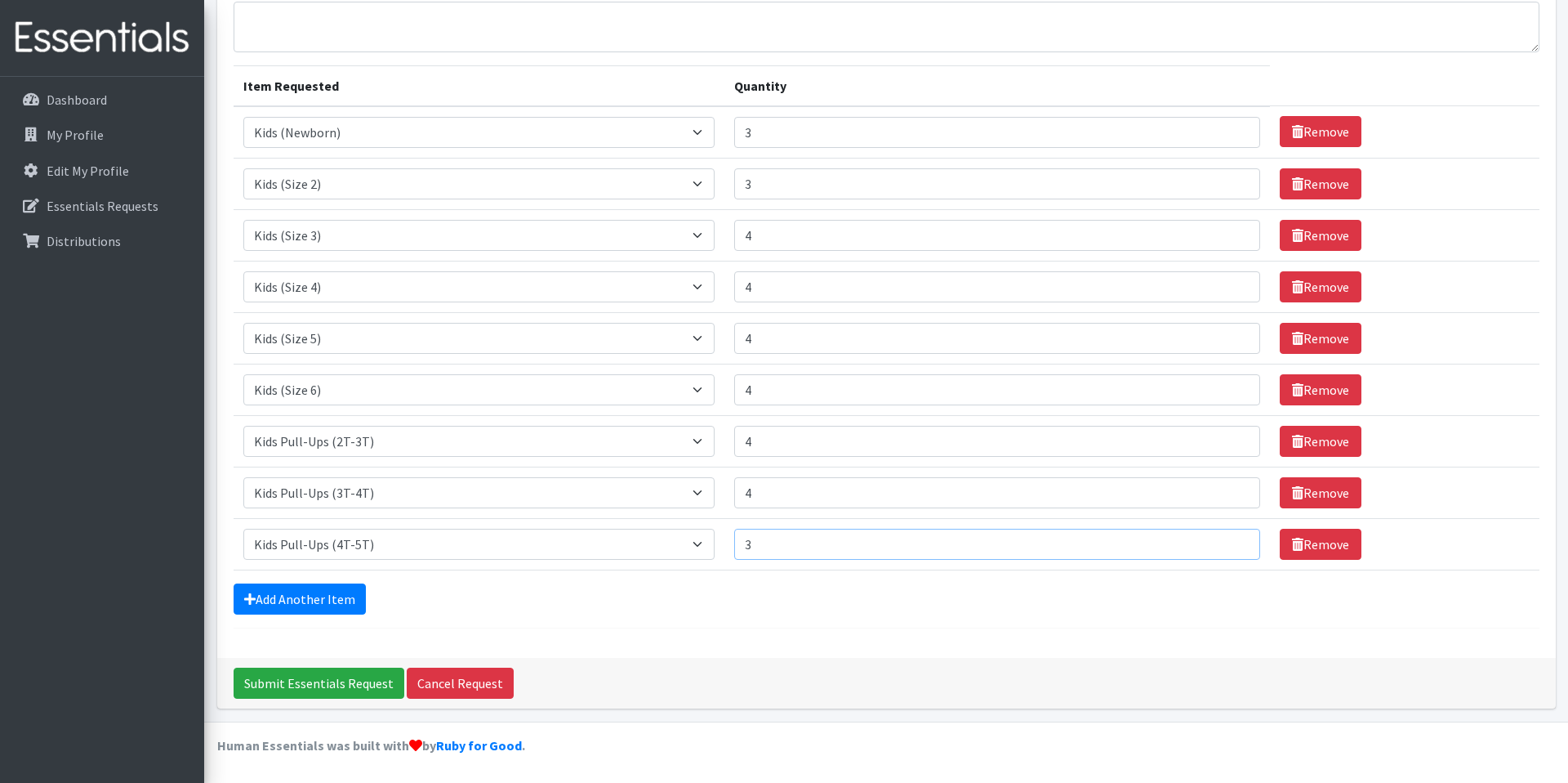
click at [1215, 541] on input "3" at bounding box center [997, 544] width 526 height 31
click at [1215, 541] on input "4" at bounding box center [997, 544] width 526 height 31
click at [1215, 541] on input "5" at bounding box center [997, 544] width 526 height 31
type input "4"
click at [1217, 548] on input "4" at bounding box center [997, 544] width 526 height 31
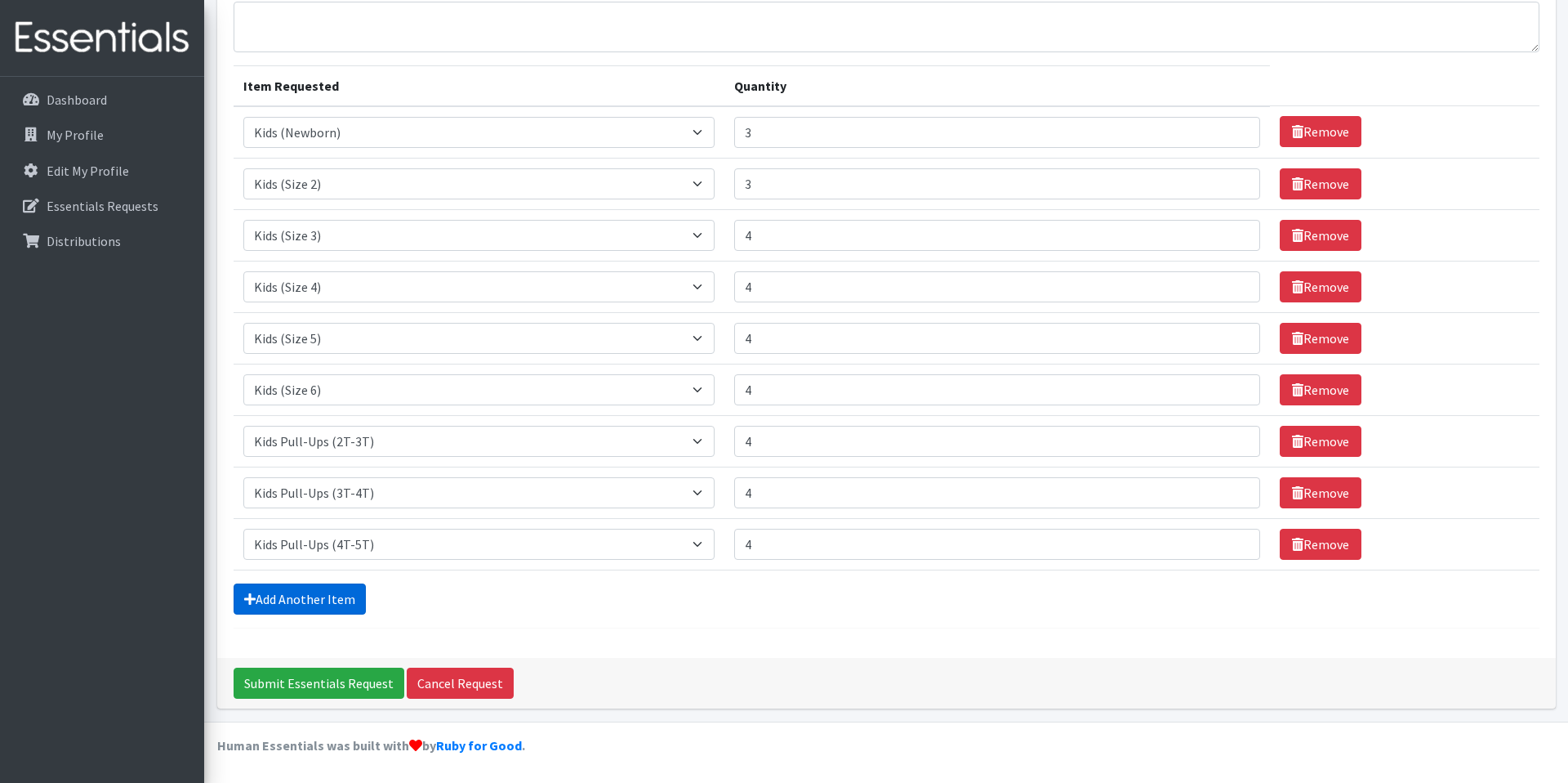
click at [328, 597] on link "Add Another Item" at bounding box center [300, 598] width 132 height 31
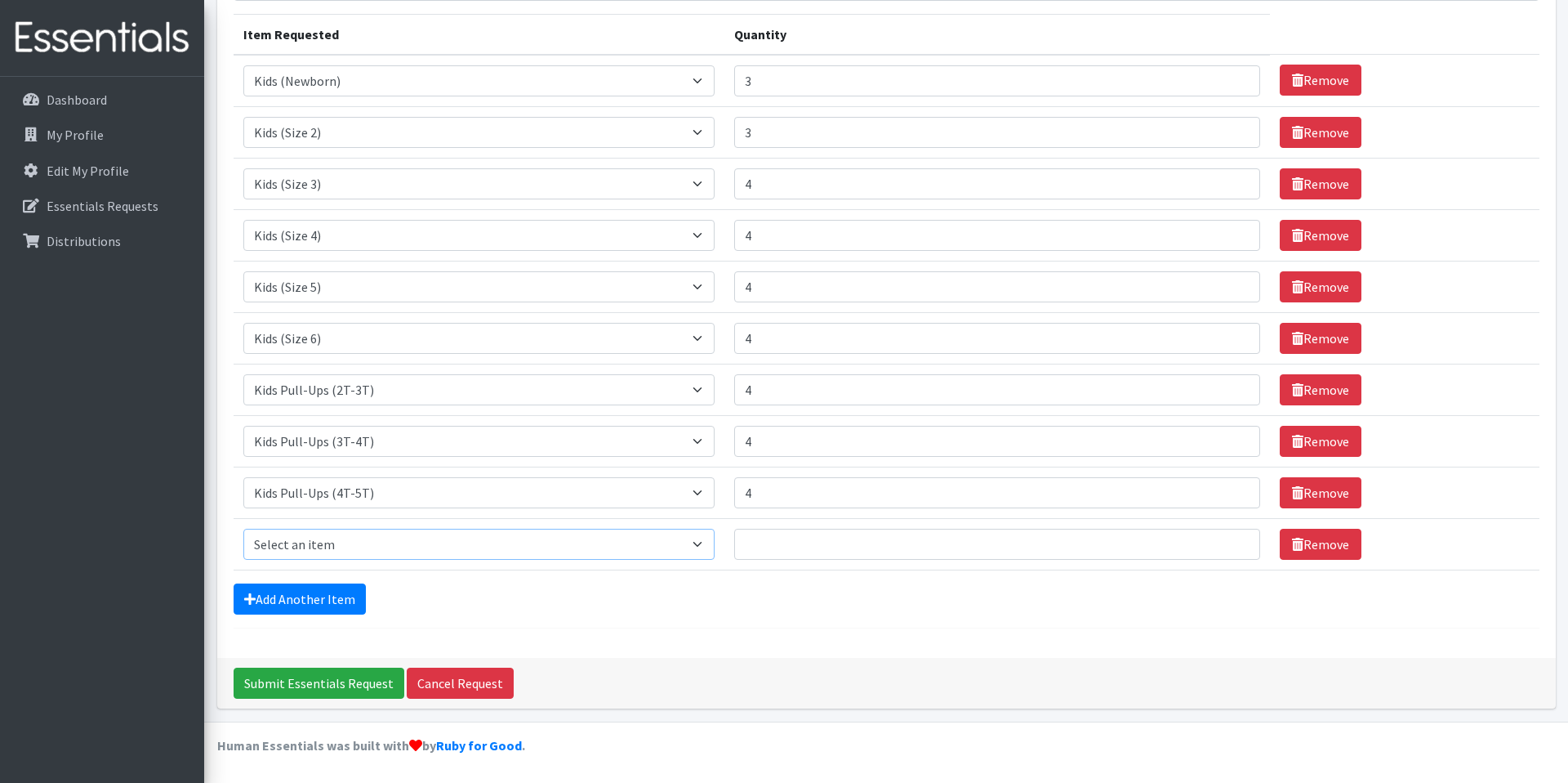
click at [363, 543] on select "Select an item 1 month period supply kit Kids (Newborn) Kids (Size 1) Kids (Siz…" at bounding box center [479, 544] width 472 height 31
select select "15043"
click at [244, 529] on select "Select an item 1 month period supply kit Kids (Newborn) Kids (Size 1) Kids (Siz…" at bounding box center [479, 544] width 472 height 31
click at [1217, 539] on input "1" at bounding box center [997, 544] width 526 height 31
click at [1217, 539] on input "2" at bounding box center [997, 544] width 526 height 31
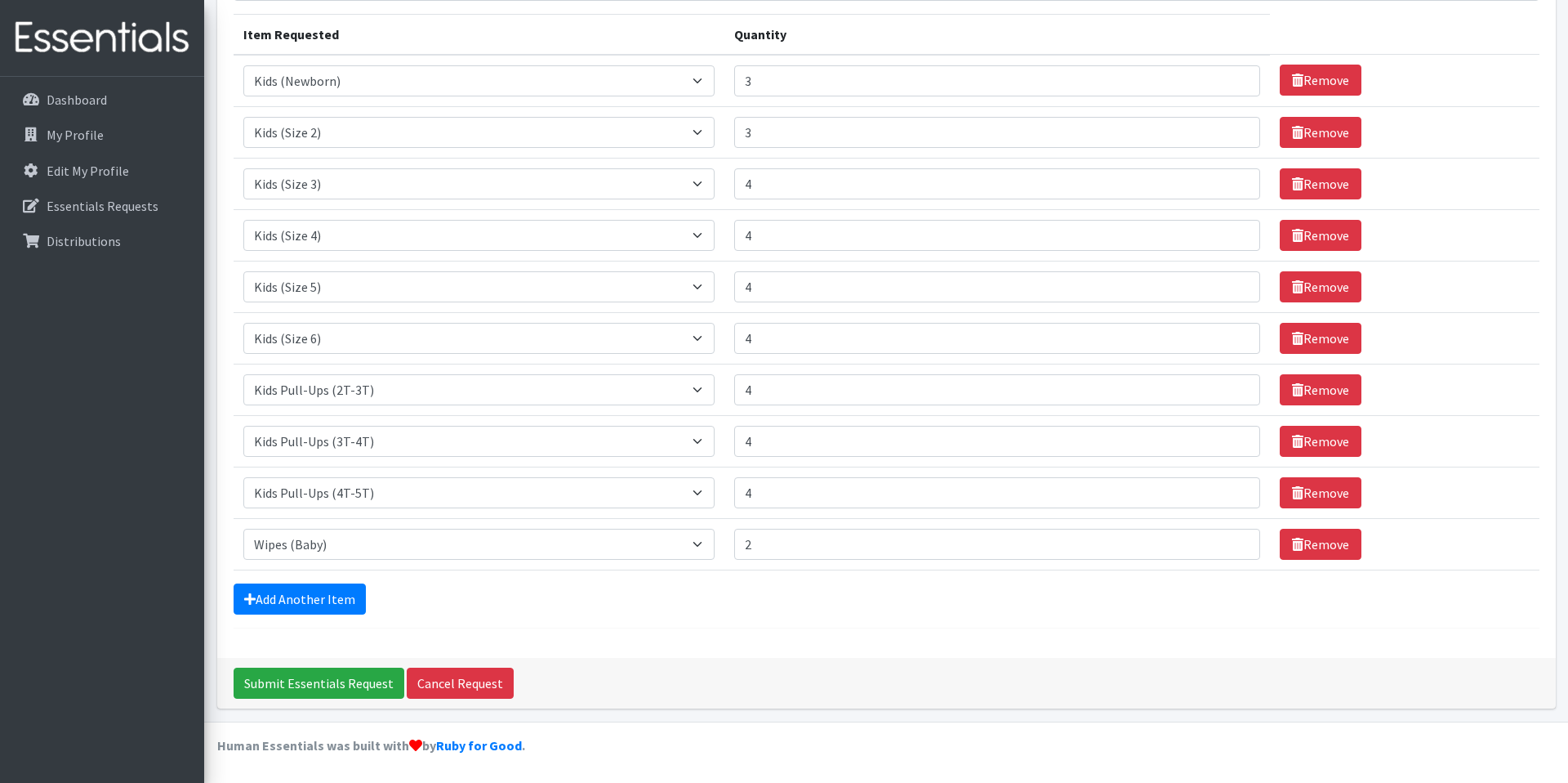
click at [1564, 559] on section "Comments: Item Requested Quantity Item Requested Select an item 1 month period …" at bounding box center [886, 315] width 1364 height 814
click at [1218, 541] on input "3" at bounding box center [997, 544] width 526 height 31
type input "4"
click at [1218, 541] on input "4" at bounding box center [997, 544] width 526 height 31
click at [1565, 527] on section "Comments: Item Requested Quantity Item Requested Select an item 1 month period …" at bounding box center [886, 315] width 1364 height 814
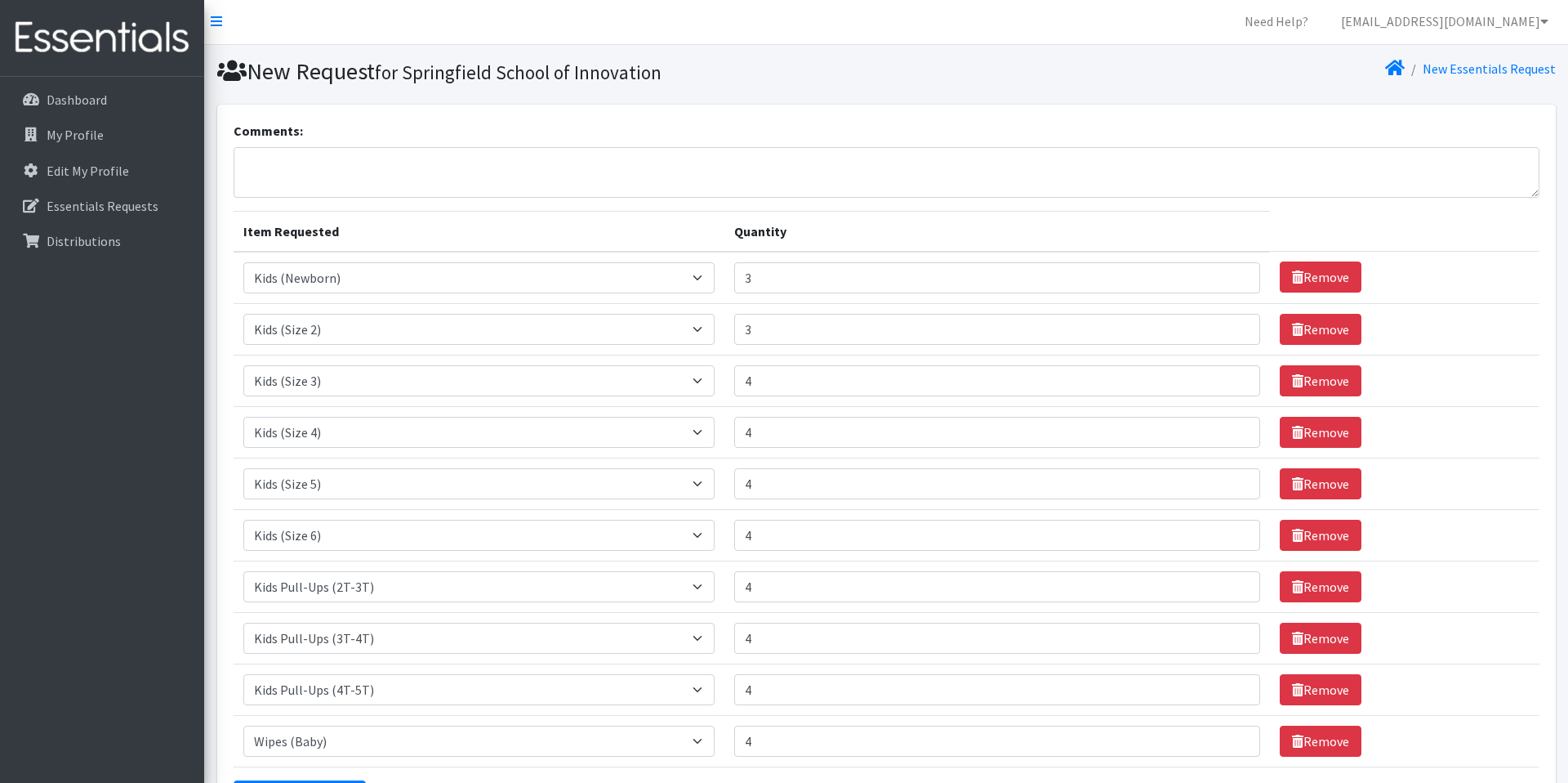
scroll to position [0, 0]
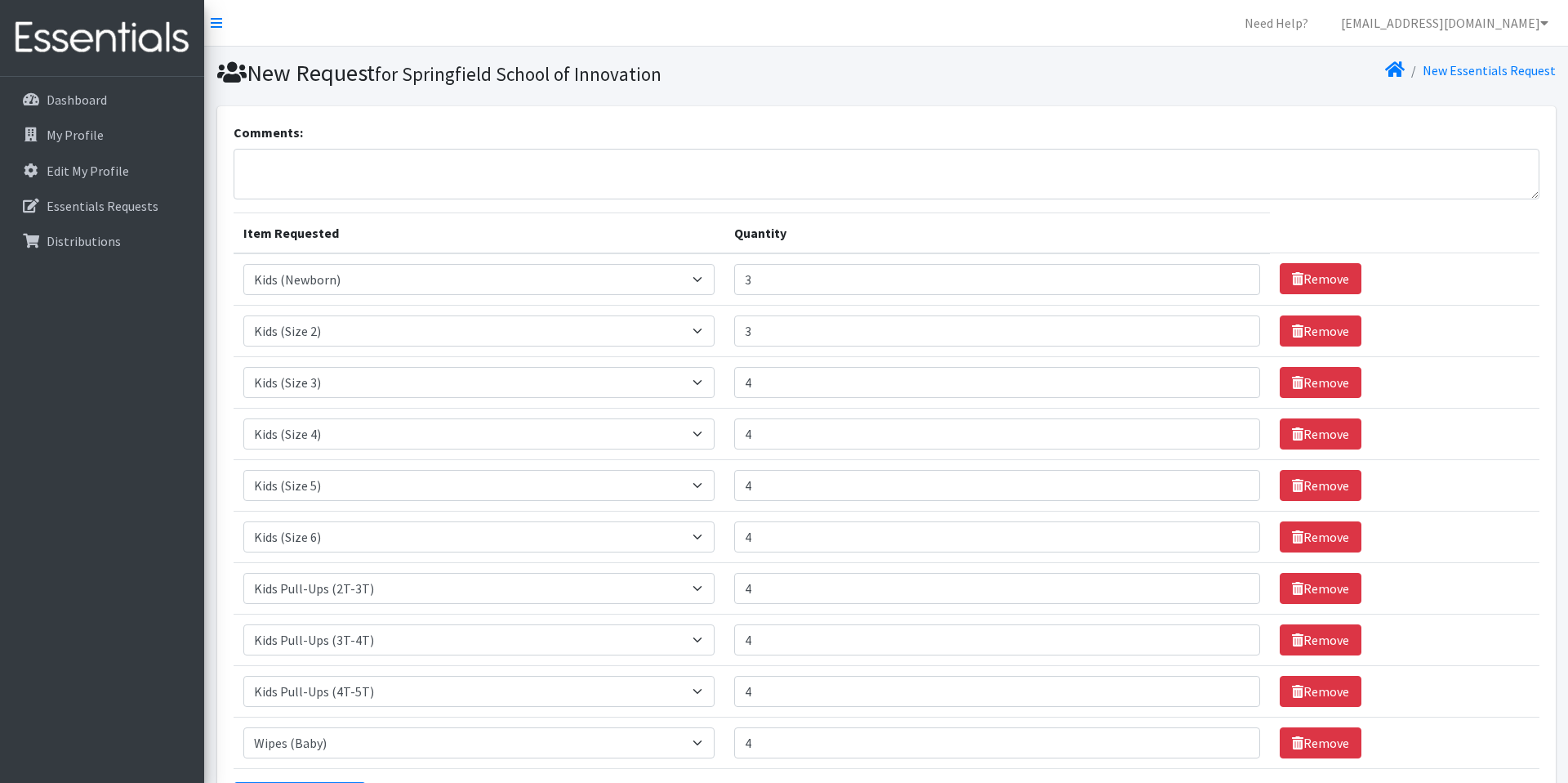
click at [1566, 430] on section "Comments: Item Requested Quantity Item Requested Select an item 1 month period …" at bounding box center [886, 513] width 1364 height 814
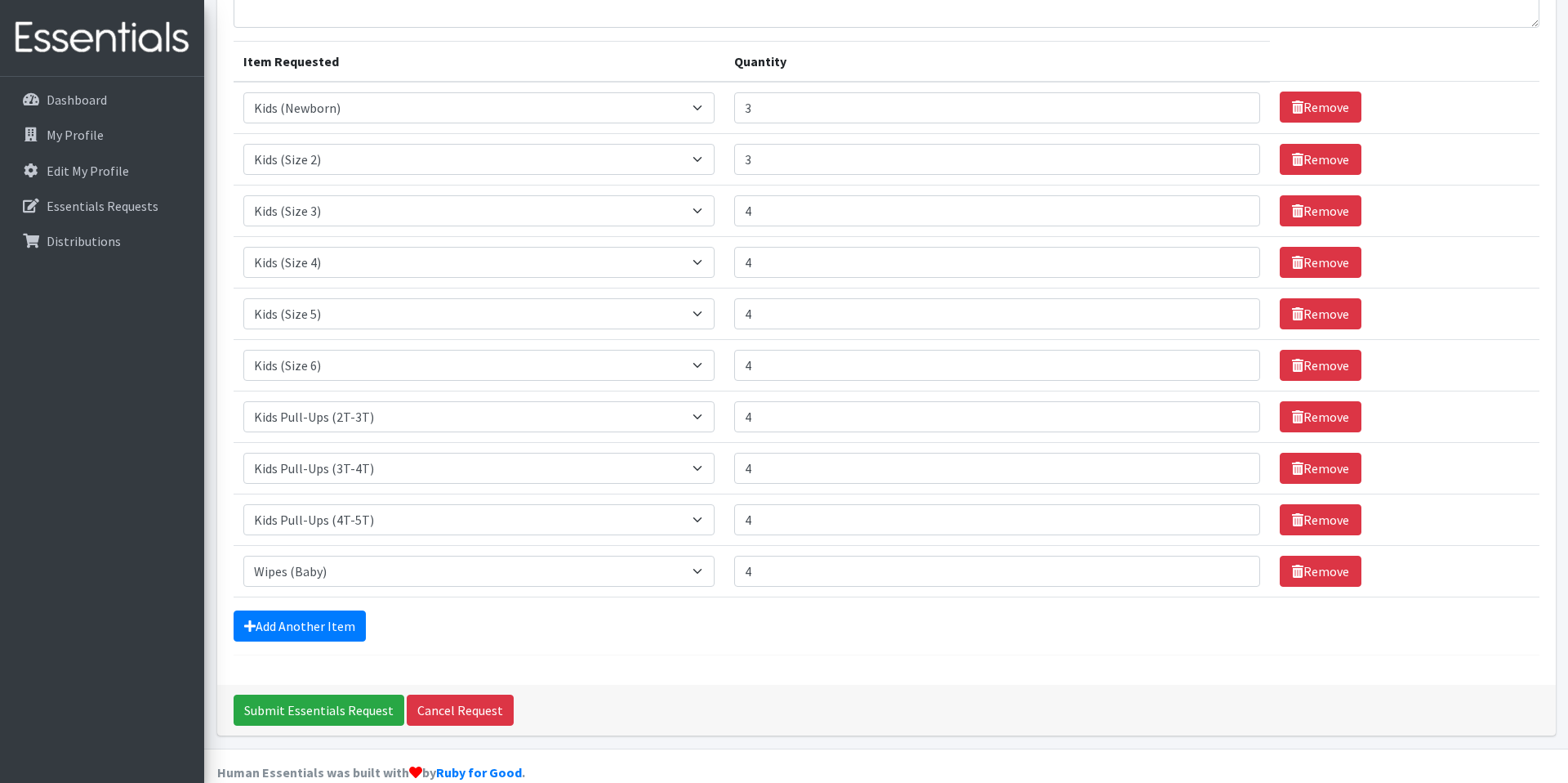
scroll to position [198, 0]
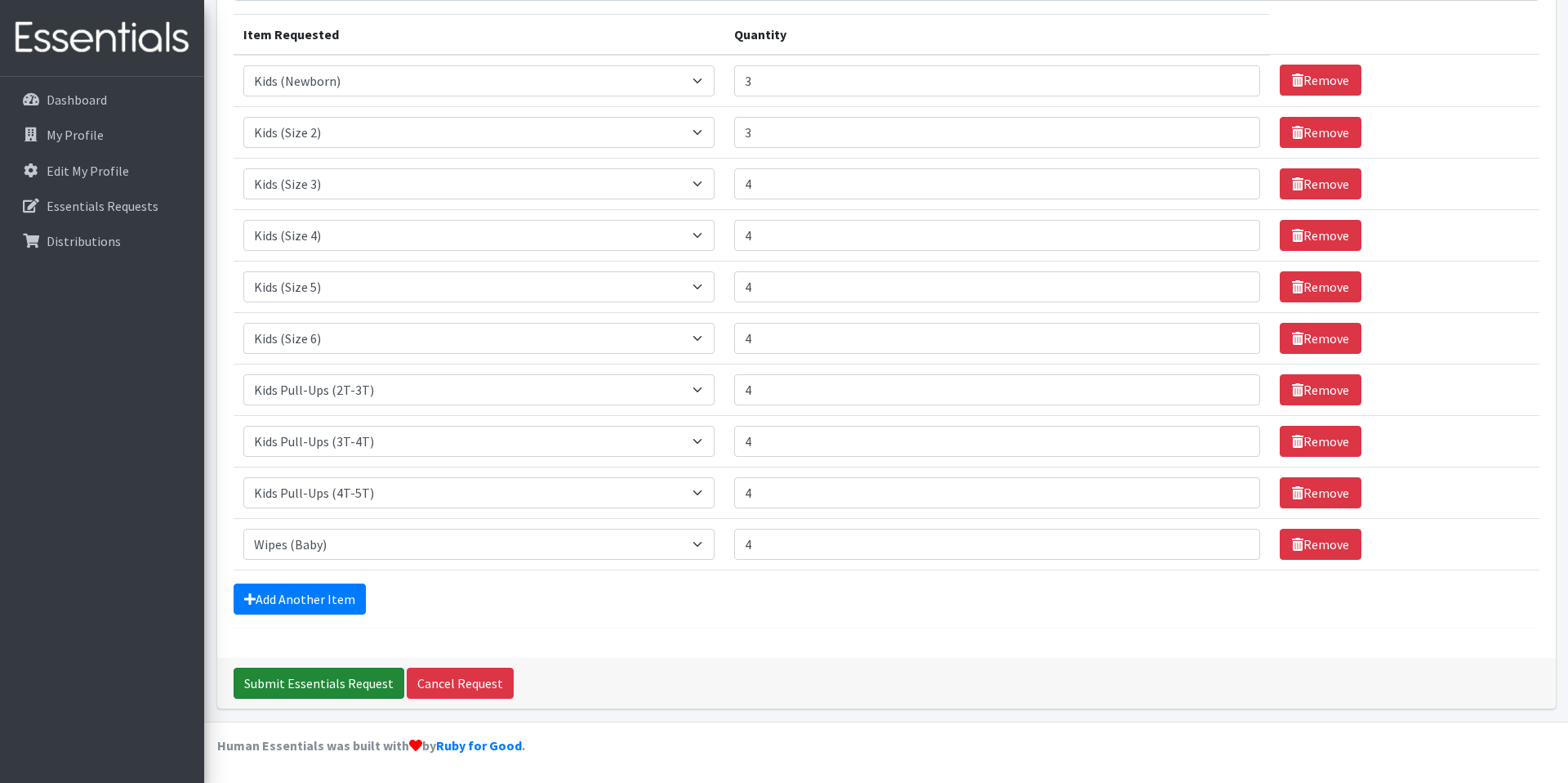
click at [320, 681] on input "Submit Essentials Request" at bounding box center [319, 682] width 171 height 31
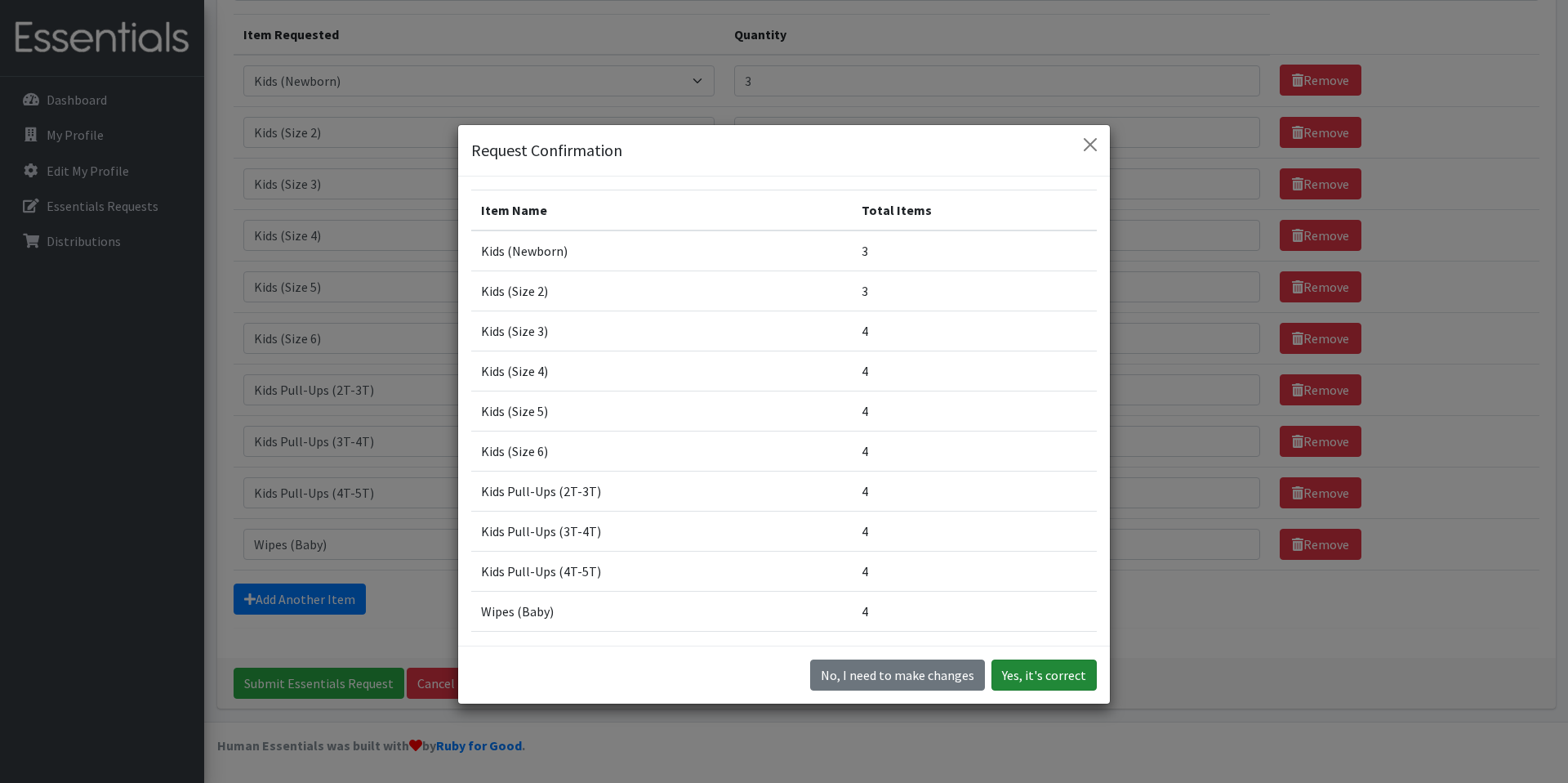
click at [1036, 679] on button "Yes, it's correct" at bounding box center [1044, 674] width 105 height 31
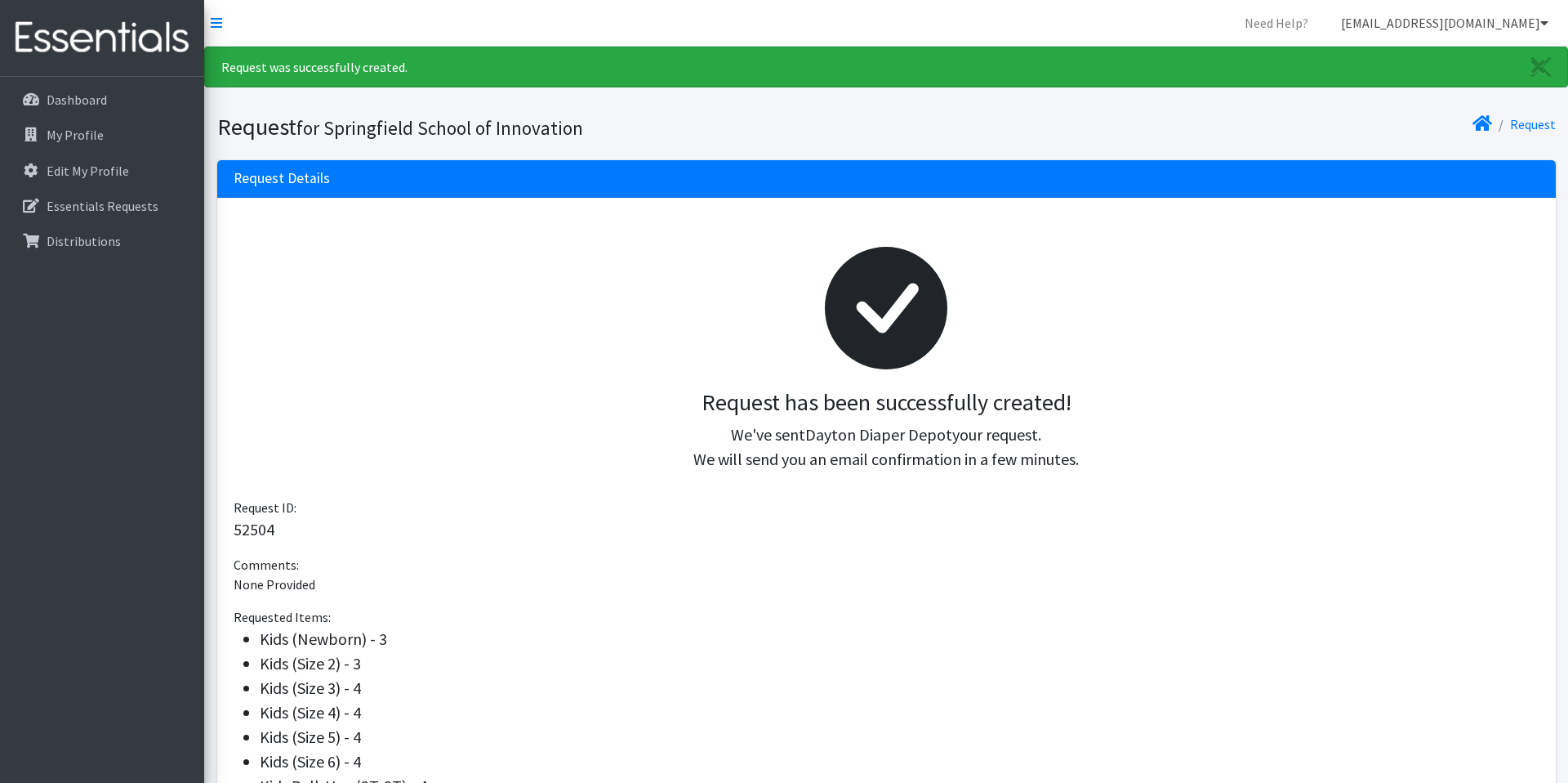
click at [1520, 25] on link "[EMAIL_ADDRESS][DOMAIN_NAME]" at bounding box center [1444, 22] width 234 height 32
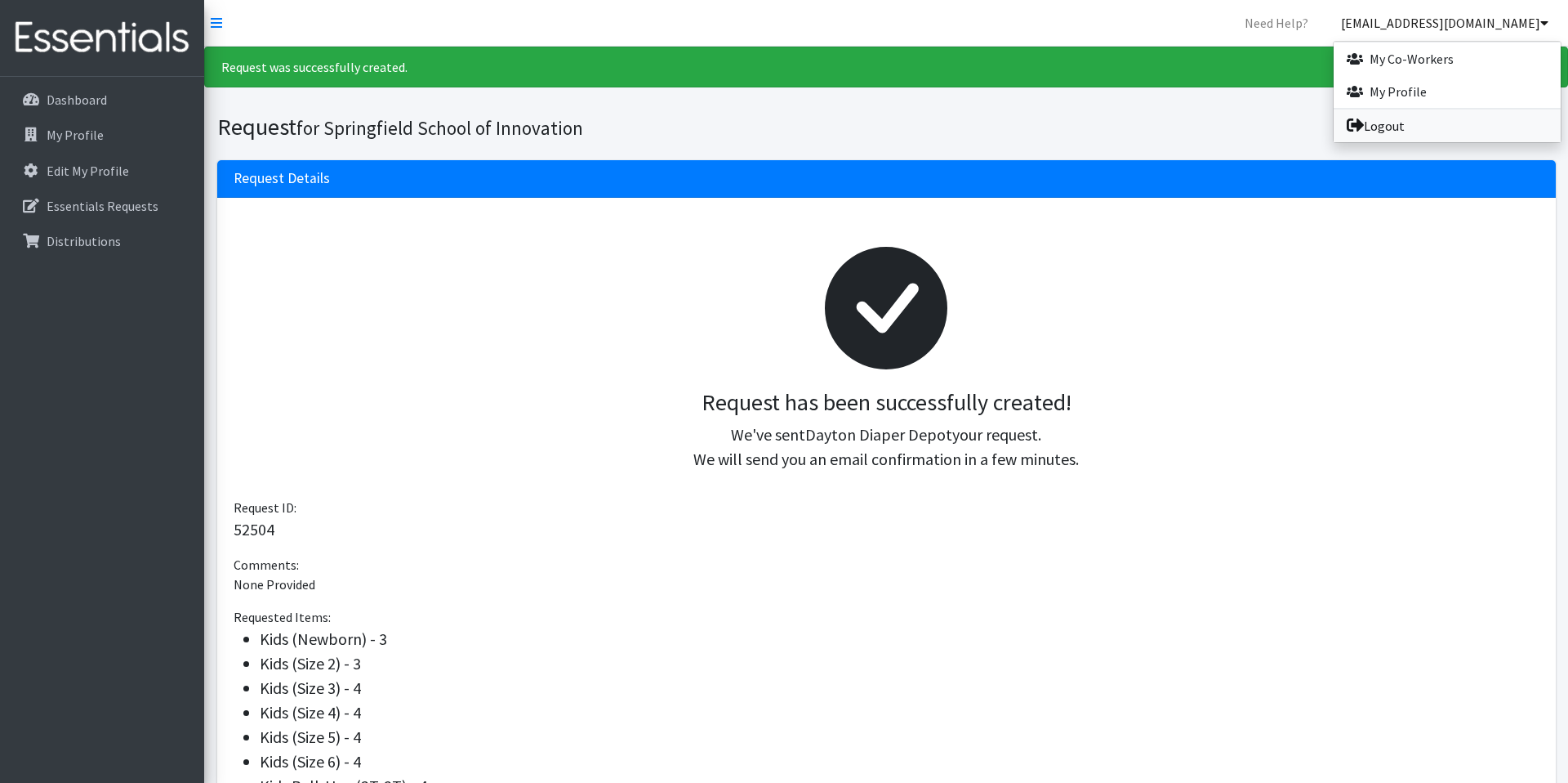
click at [1412, 124] on link "Logout" at bounding box center [1447, 125] width 227 height 32
